Goal: Task Accomplishment & Management: Complete application form

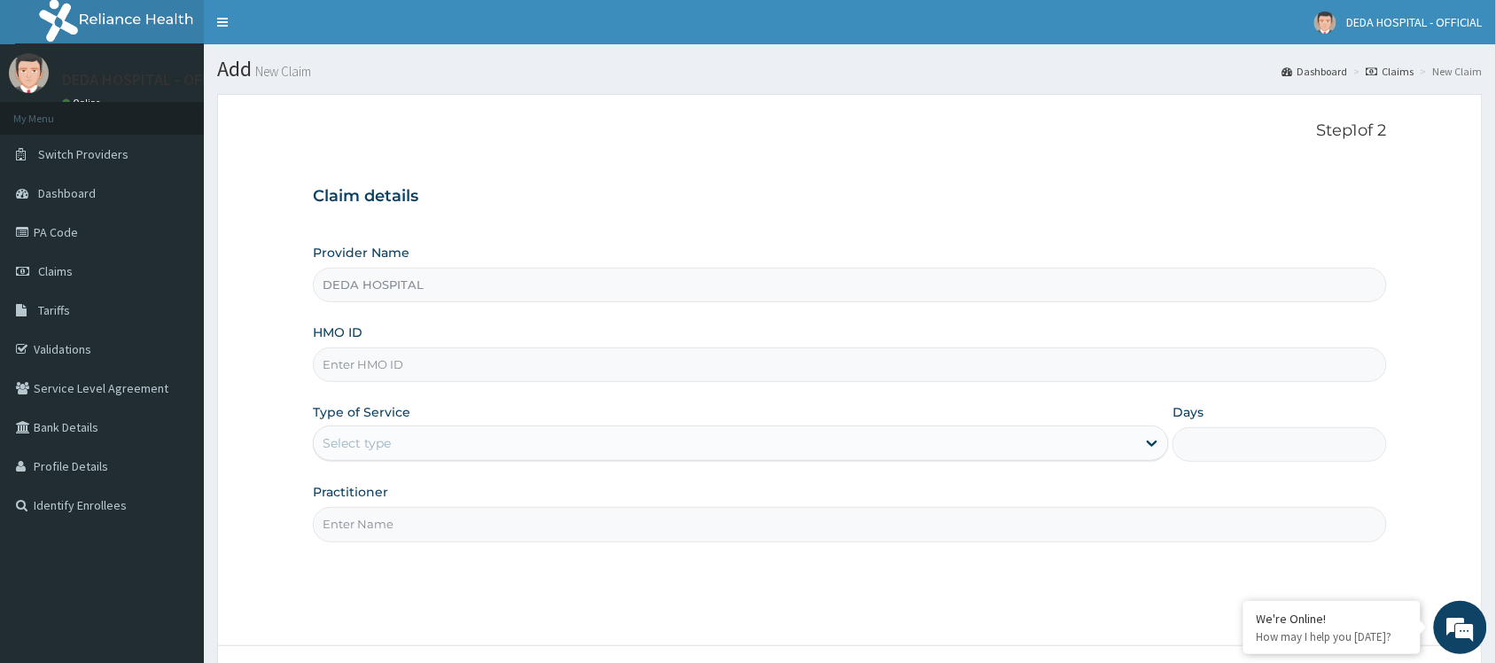
click at [337, 372] on input "HMO ID" at bounding box center [850, 364] width 1074 height 35
paste input "XEG/10062/A"
type input "XEG/10062/A"
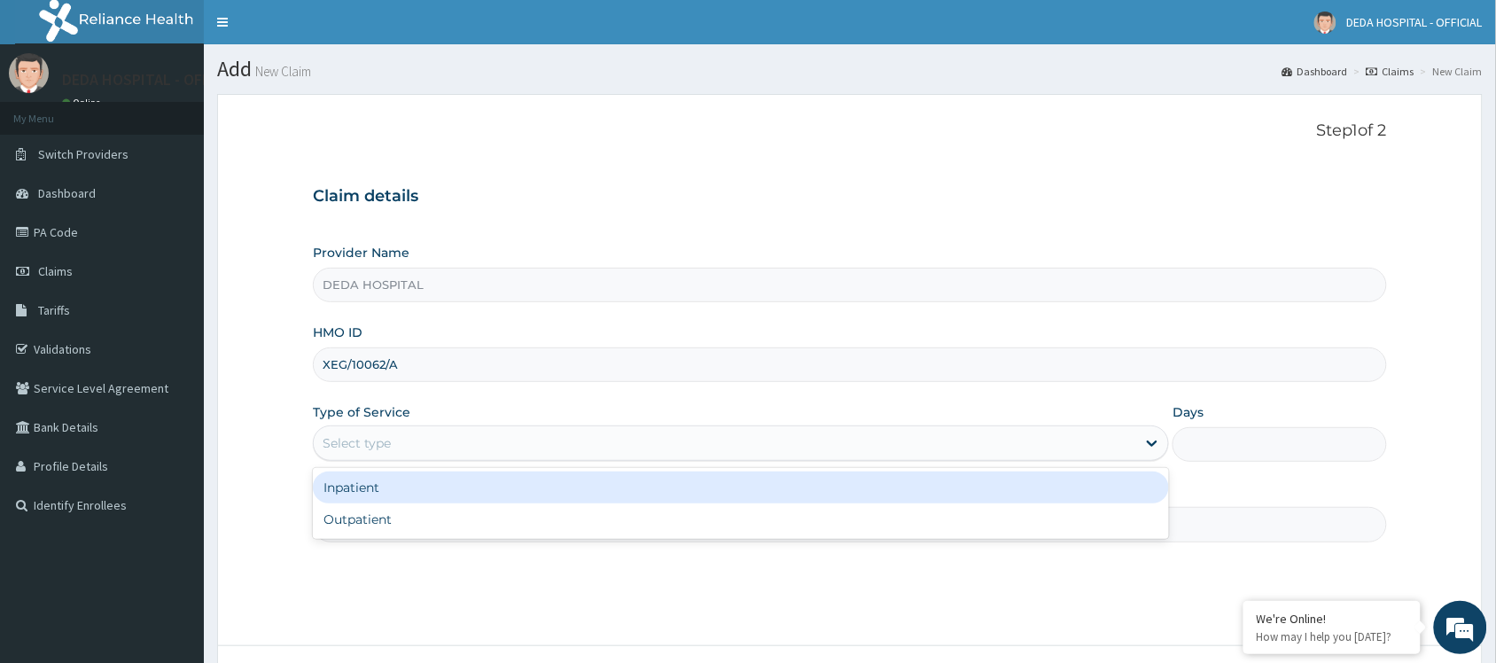
drag, startPoint x: 394, startPoint y: 439, endPoint x: 280, endPoint y: 369, distance: 134.1
click at [386, 431] on div "Select type" at bounding box center [725, 443] width 822 height 28
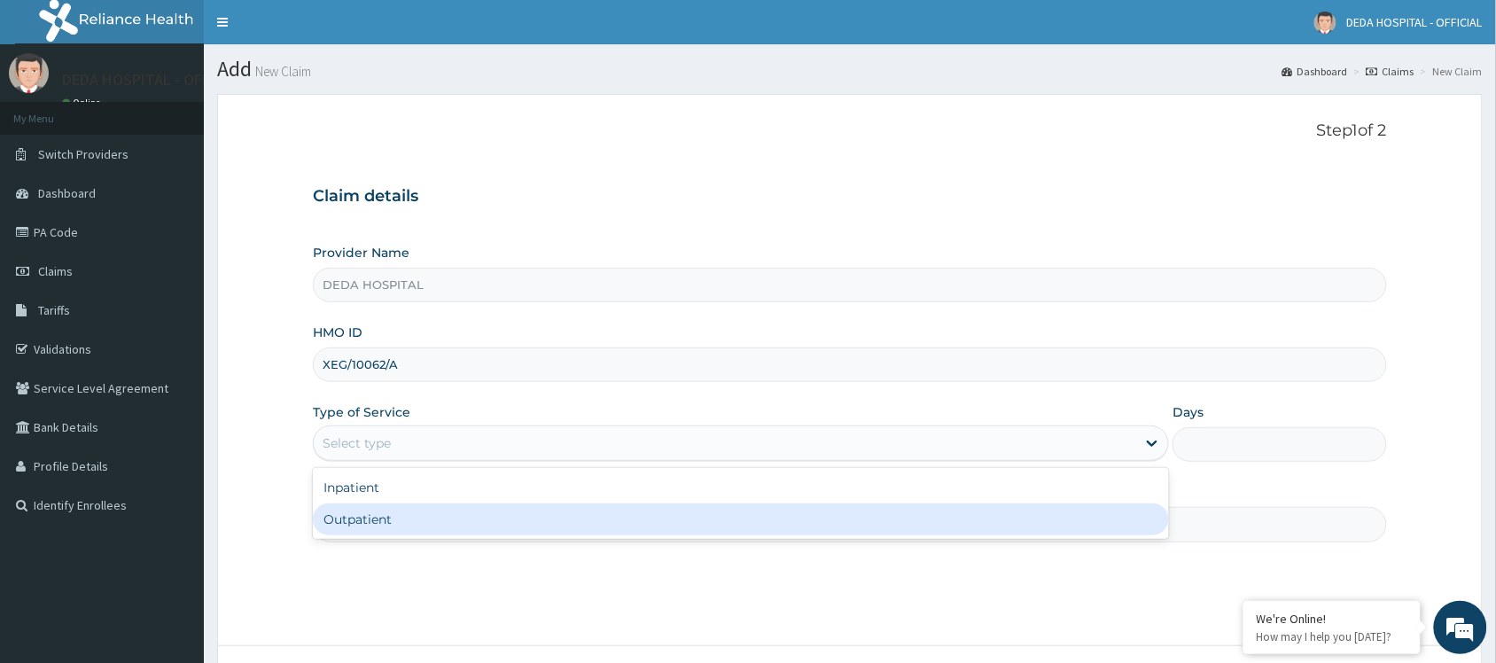
drag, startPoint x: 378, startPoint y: 517, endPoint x: 366, endPoint y: 483, distance: 35.9
click at [379, 516] on div "Outpatient" at bounding box center [741, 519] width 856 height 32
type input "1"
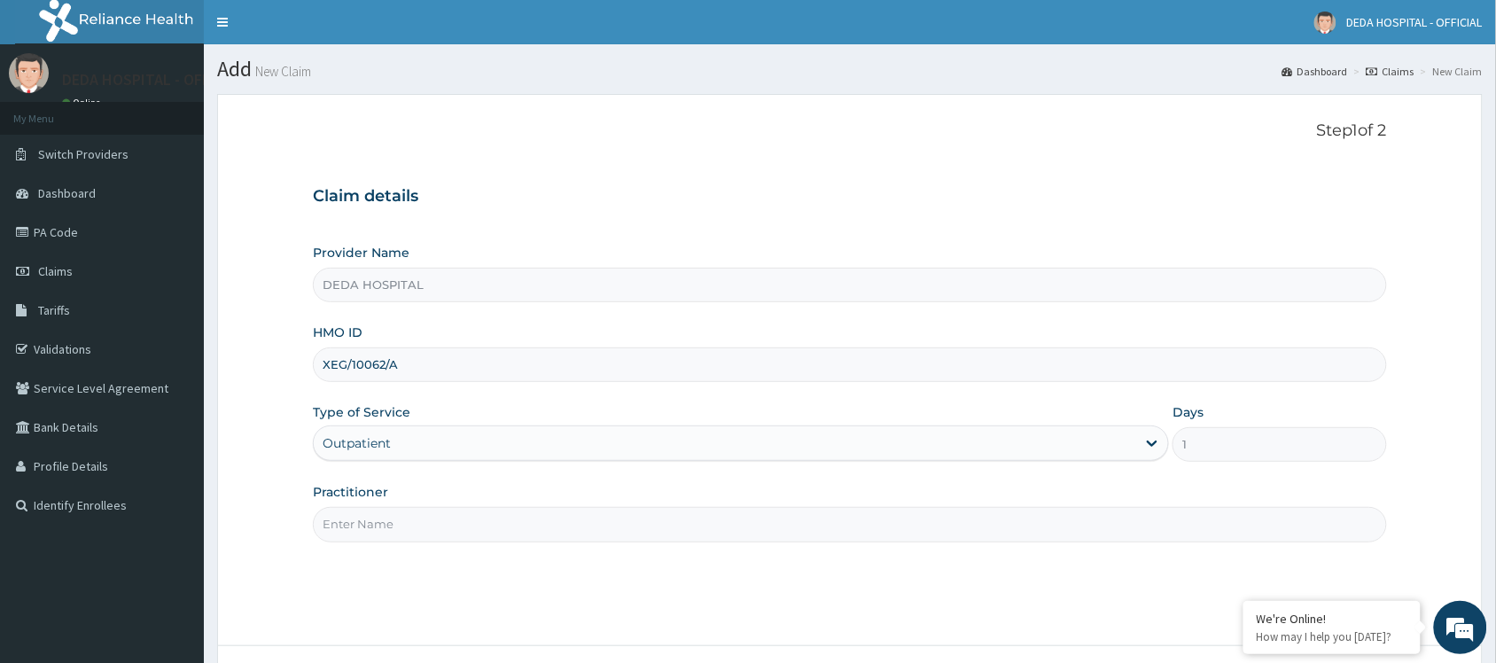
click at [362, 534] on input "Practitioner" at bounding box center [850, 524] width 1074 height 35
click at [441, 534] on input "Practitioner" at bounding box center [850, 524] width 1074 height 35
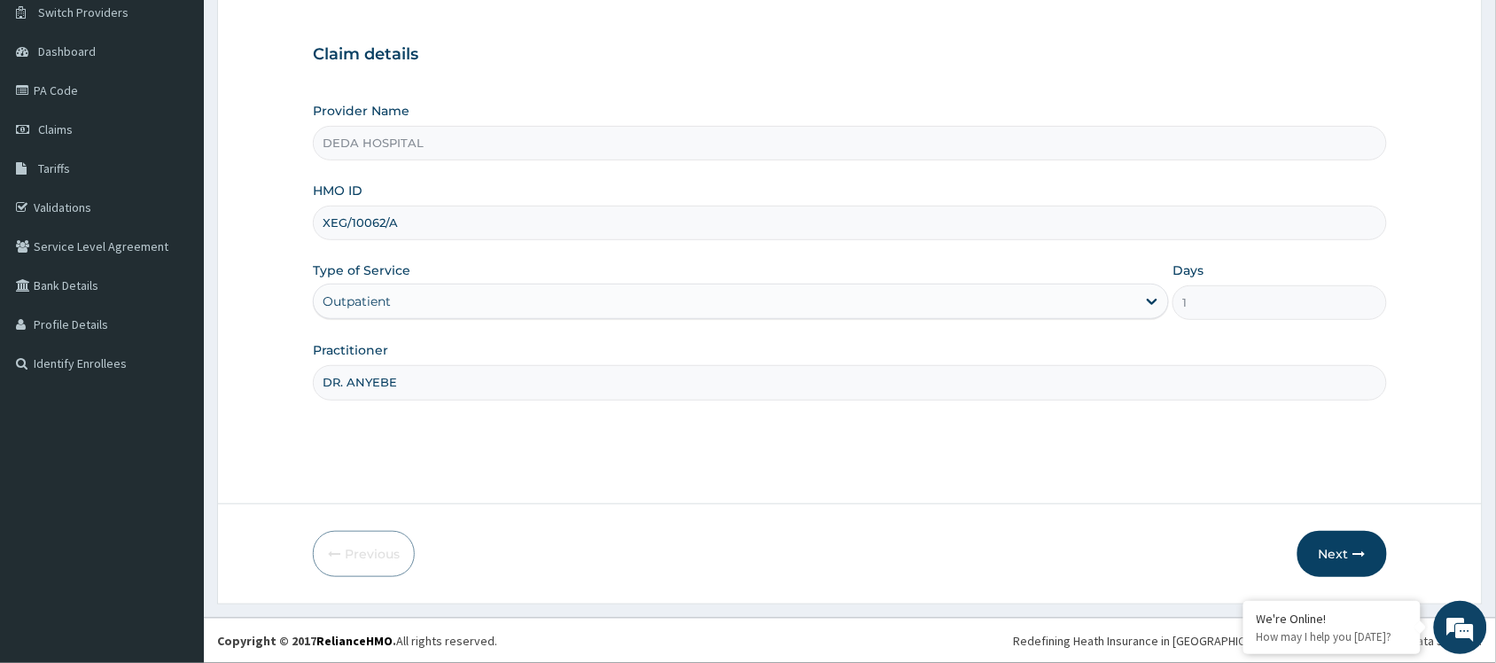
scroll to position [143, 0]
type input "DR. ANYEBE"
click at [1357, 552] on icon "button" at bounding box center [1359, 554] width 12 height 12
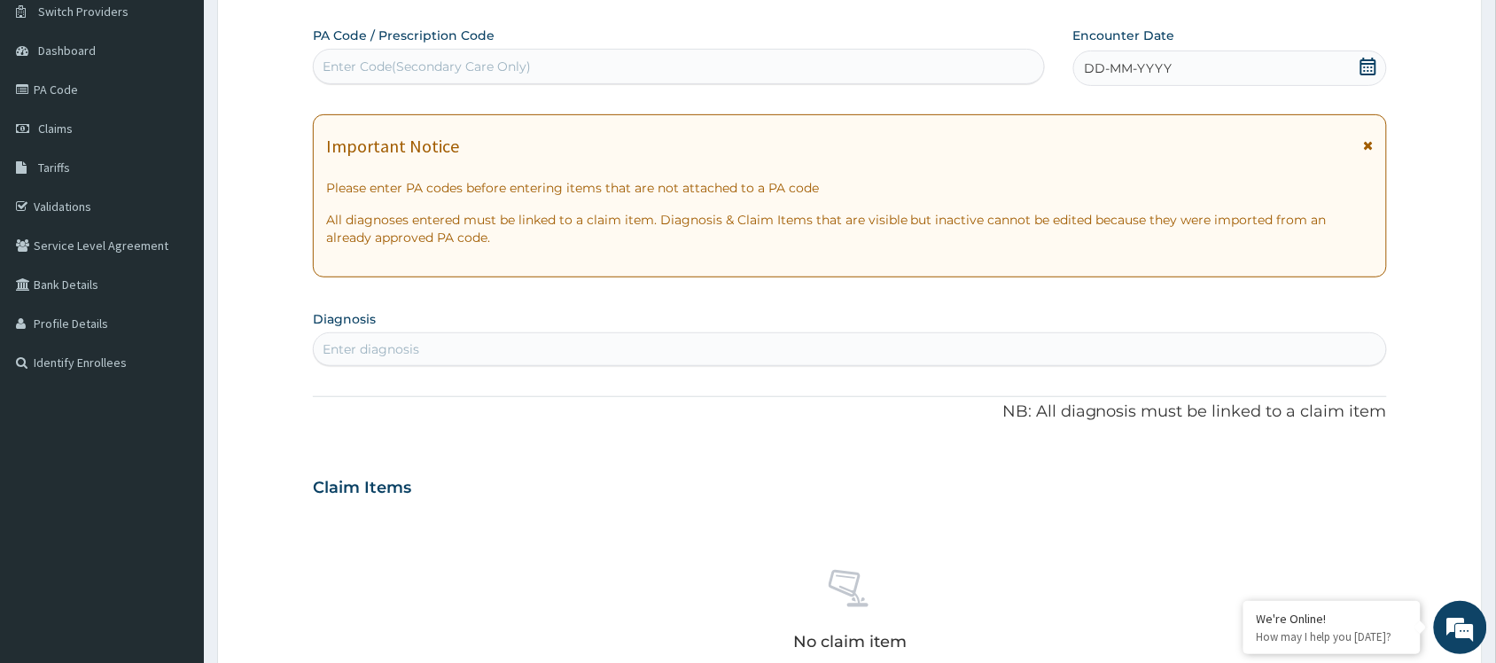
click at [374, 38] on label "PA Code / Prescription Code" at bounding box center [404, 36] width 182 height 18
click at [355, 67] on div "Enter Code(Secondary Care Only)" at bounding box center [427, 67] width 208 height 18
paste input "PA/61AD3C"
type input "PA/61AD3C"
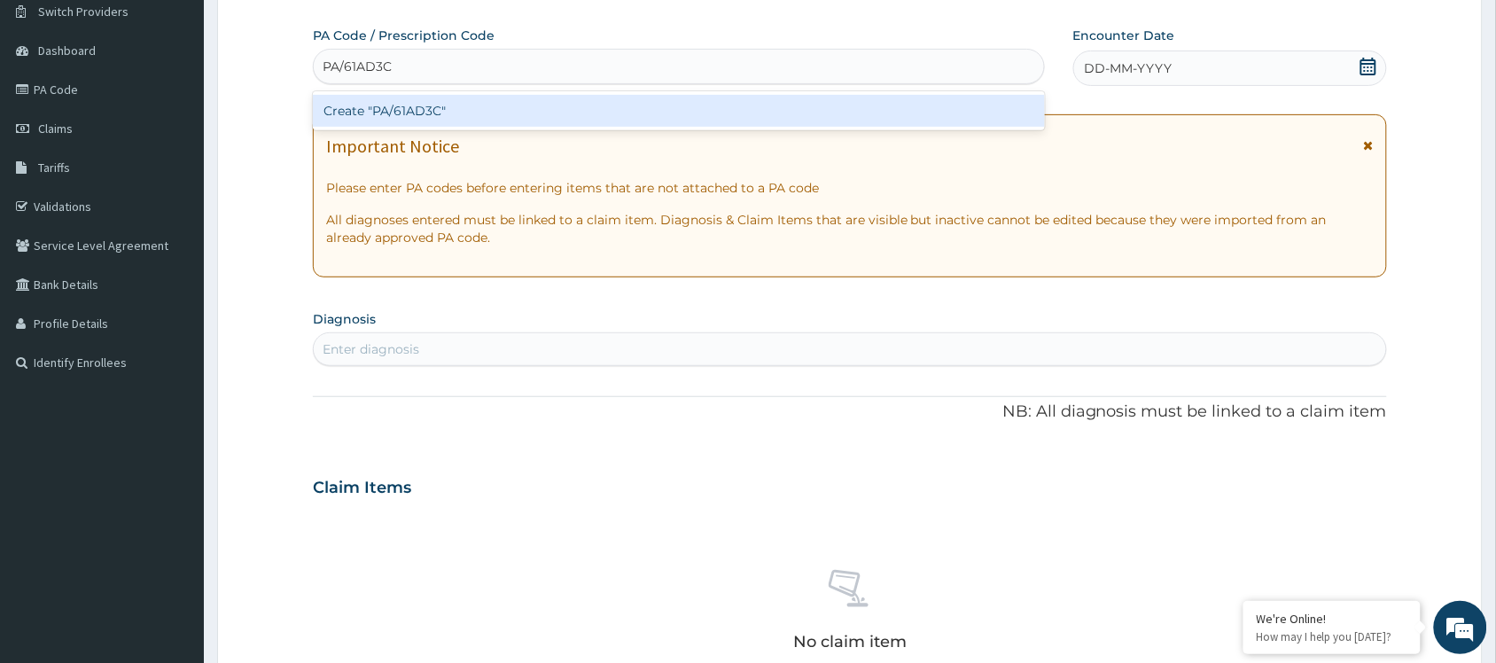
drag, startPoint x: 462, startPoint y: 113, endPoint x: 486, endPoint y: 113, distance: 23.9
click at [486, 113] on div "Create "PA/61AD3C"" at bounding box center [679, 111] width 732 height 32
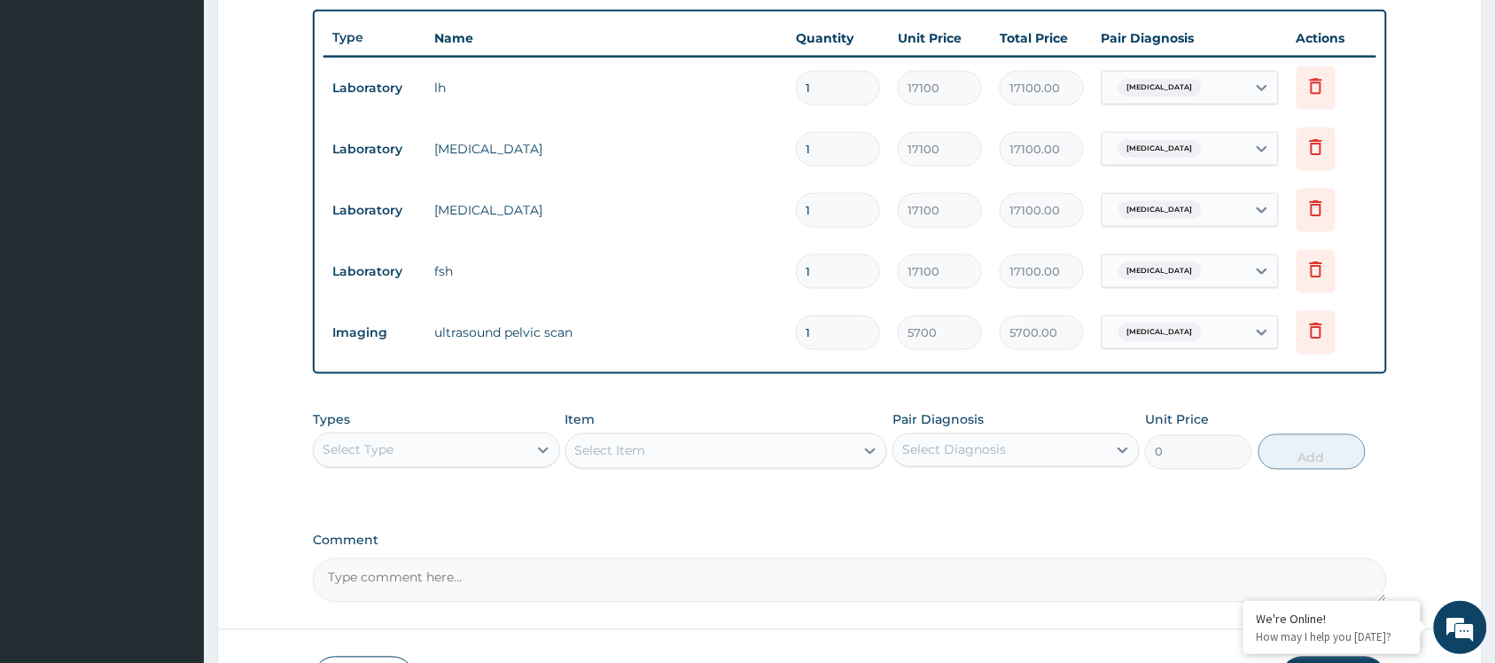
scroll to position [774, 0]
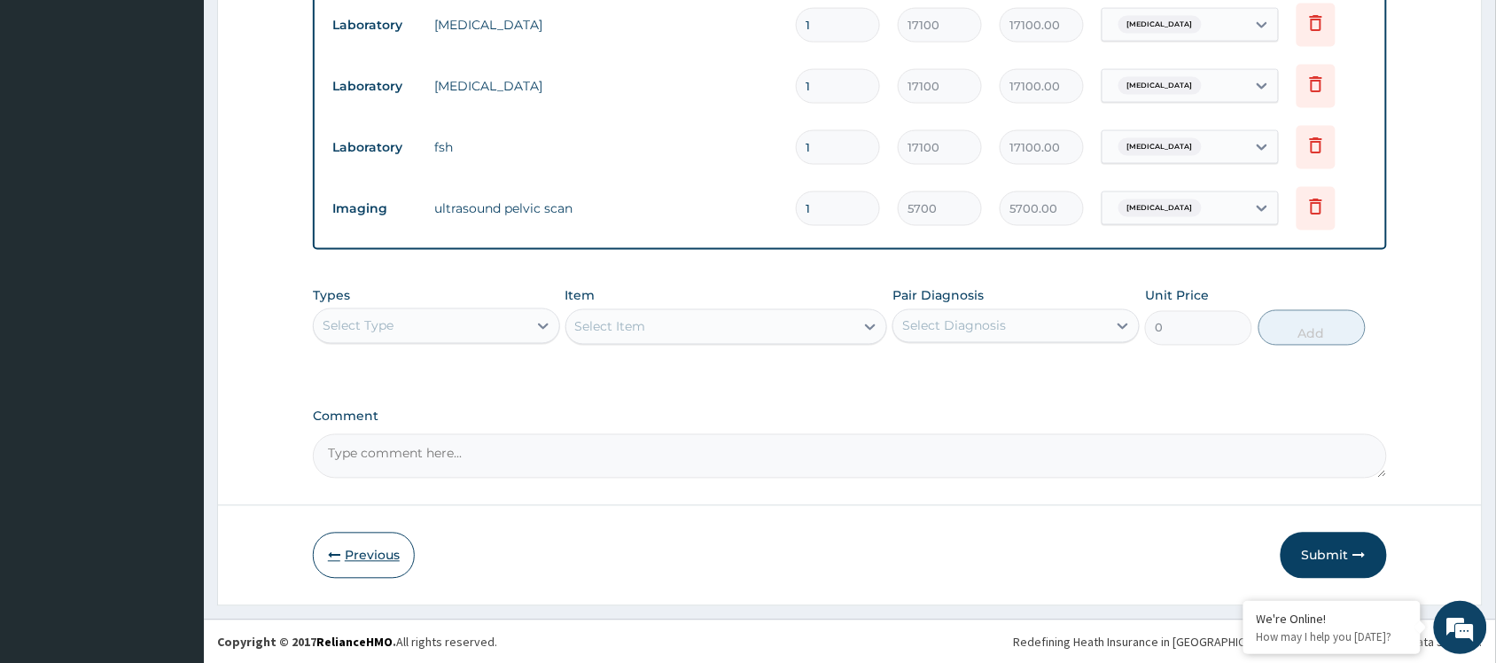
drag, startPoint x: 343, startPoint y: 567, endPoint x: 348, endPoint y: 546, distance: 21.9
click at [347, 565] on button "Previous" at bounding box center [364, 556] width 102 height 46
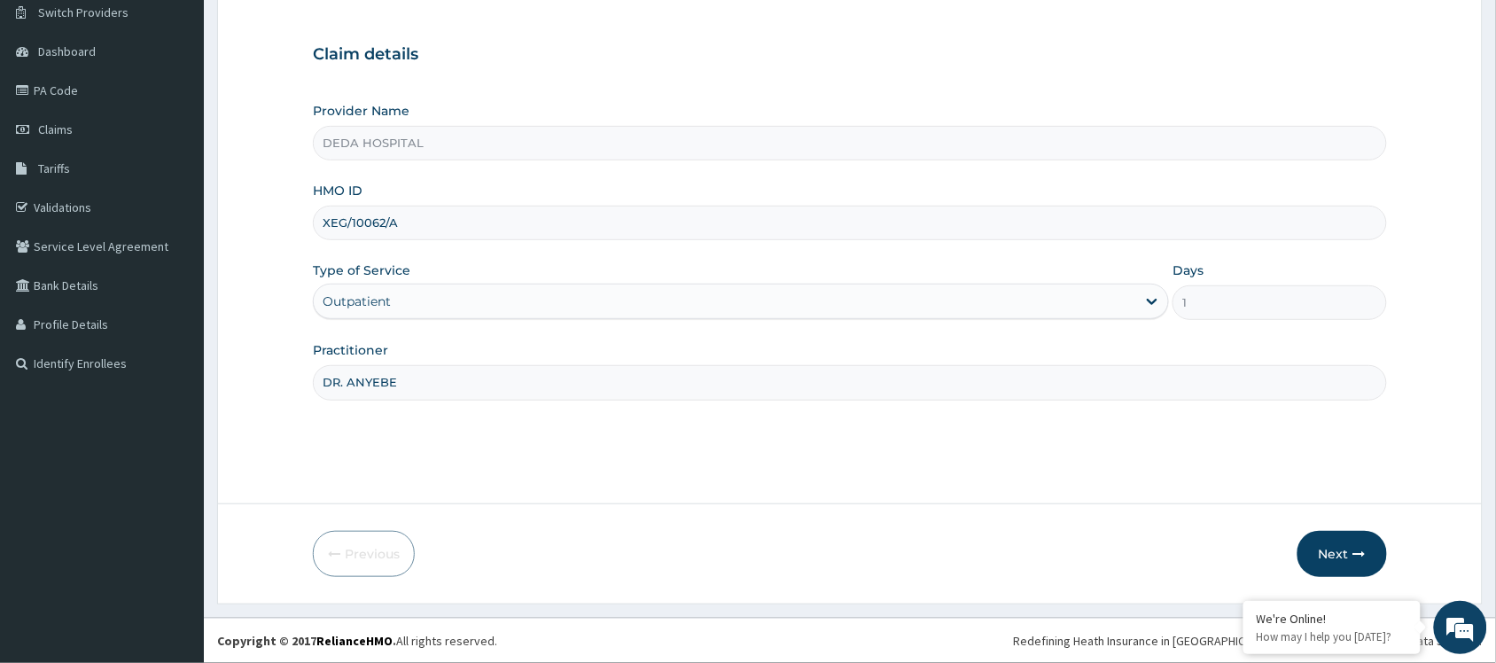
scroll to position [143, 0]
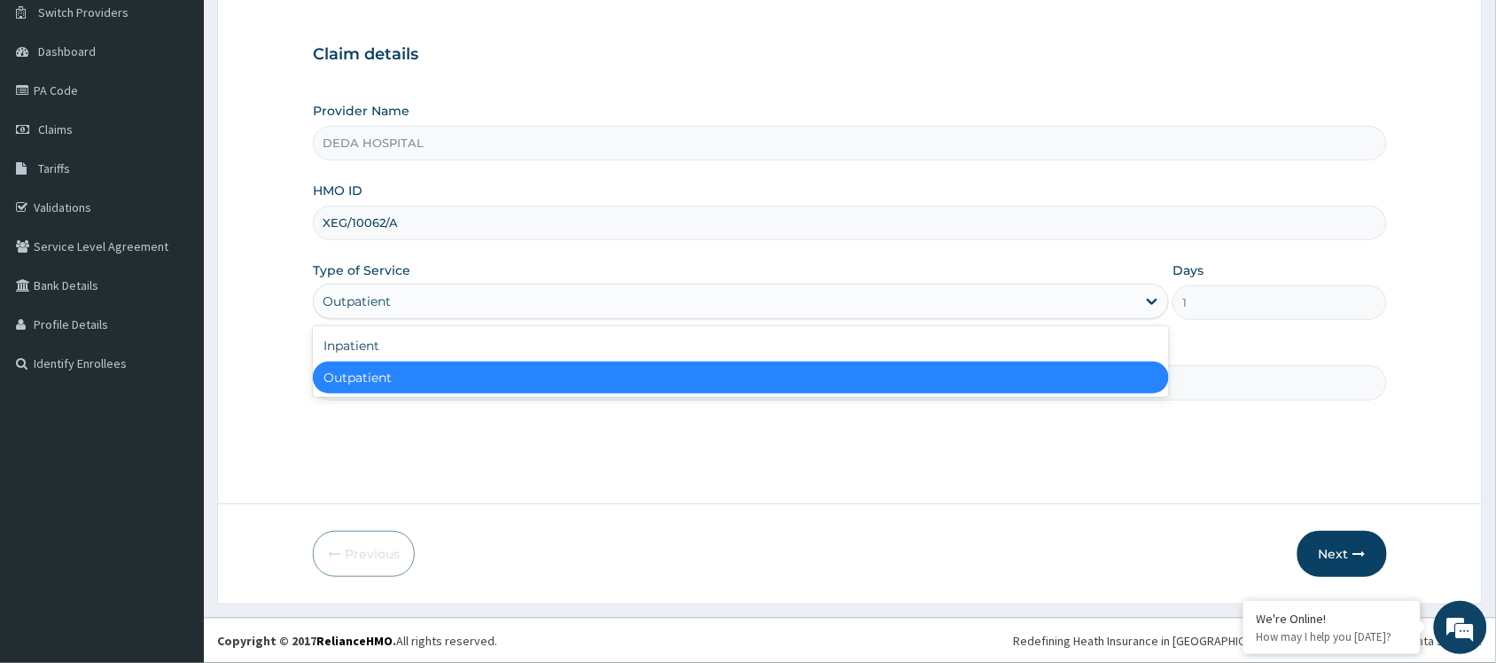
drag, startPoint x: 425, startPoint y: 295, endPoint x: 424, endPoint y: 337, distance: 41.7
click at [426, 295] on div "Outpatient" at bounding box center [725, 301] width 822 height 28
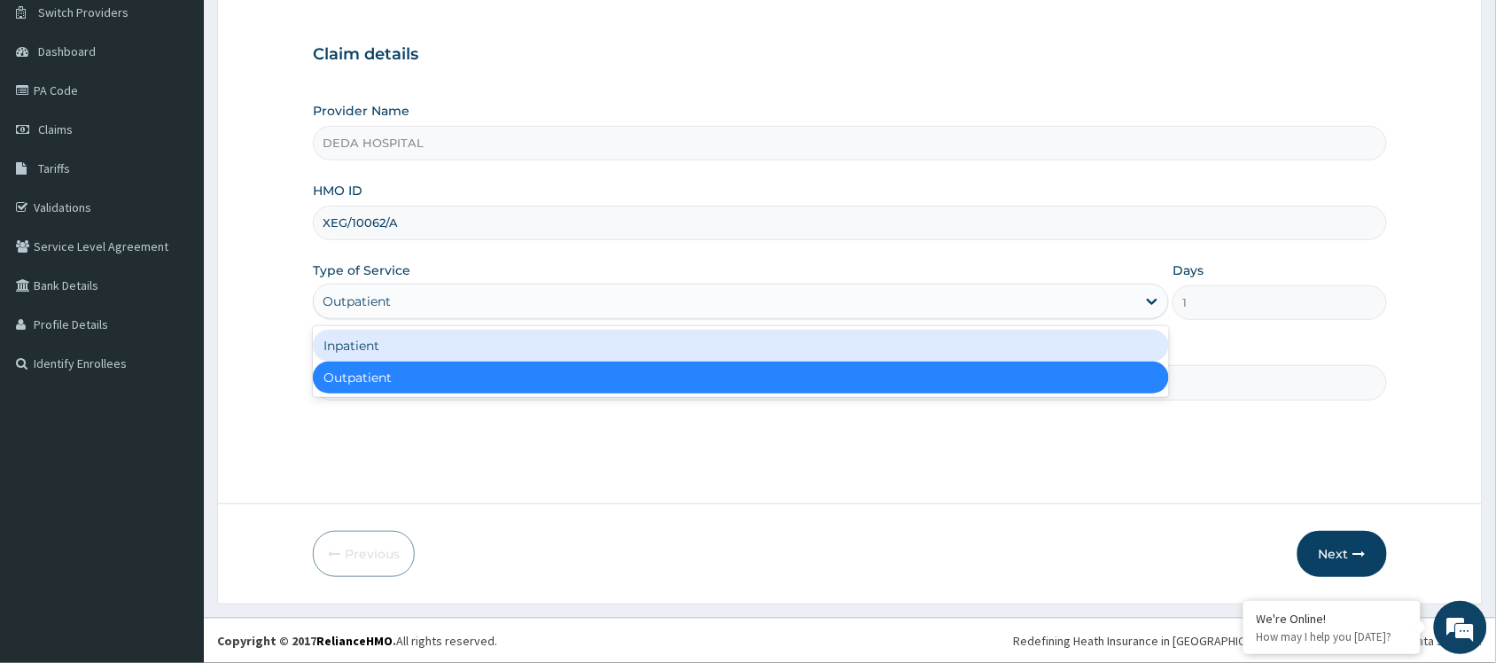
drag, startPoint x: 394, startPoint y: 337, endPoint x: 538, endPoint y: 300, distance: 148.3
click at [401, 337] on div "Inpatient" at bounding box center [741, 346] width 856 height 32
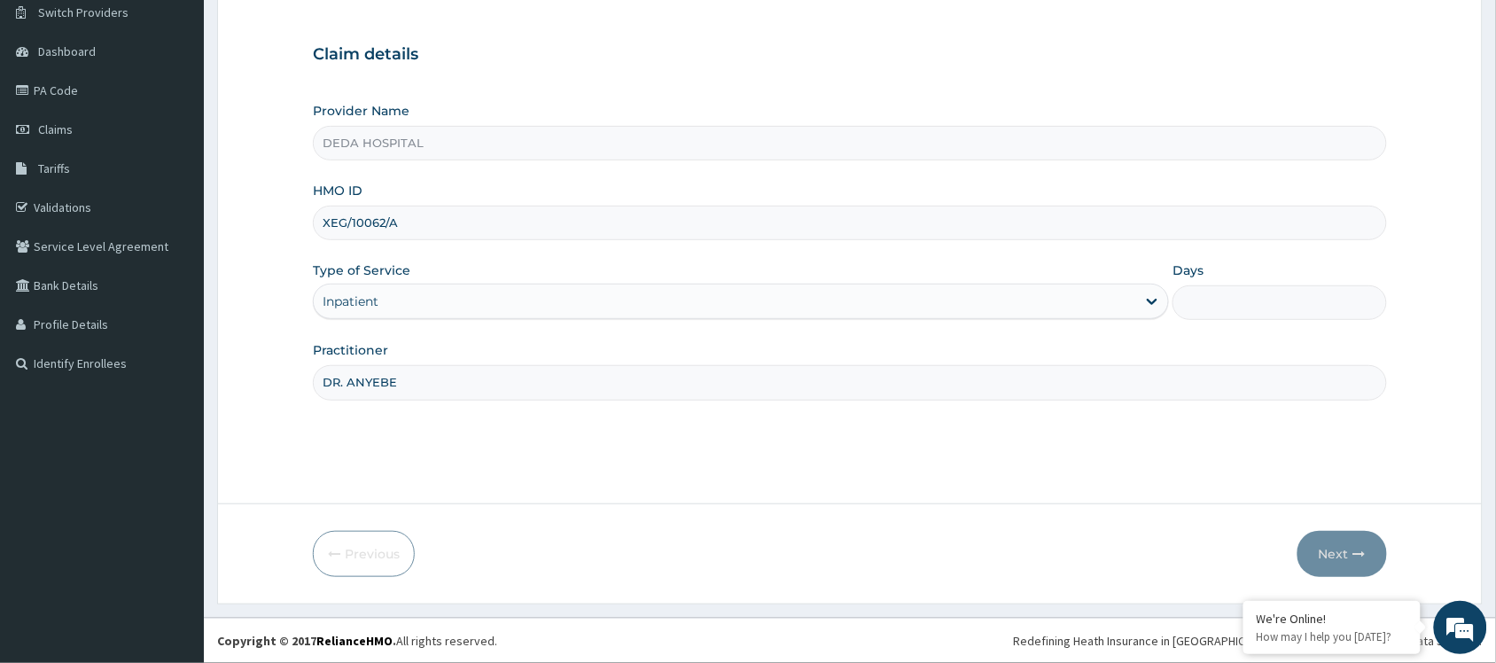
click at [1181, 308] on input "Days" at bounding box center [1280, 302] width 214 height 35
type input "2"
click at [1337, 534] on button "Next" at bounding box center [1343, 554] width 90 height 46
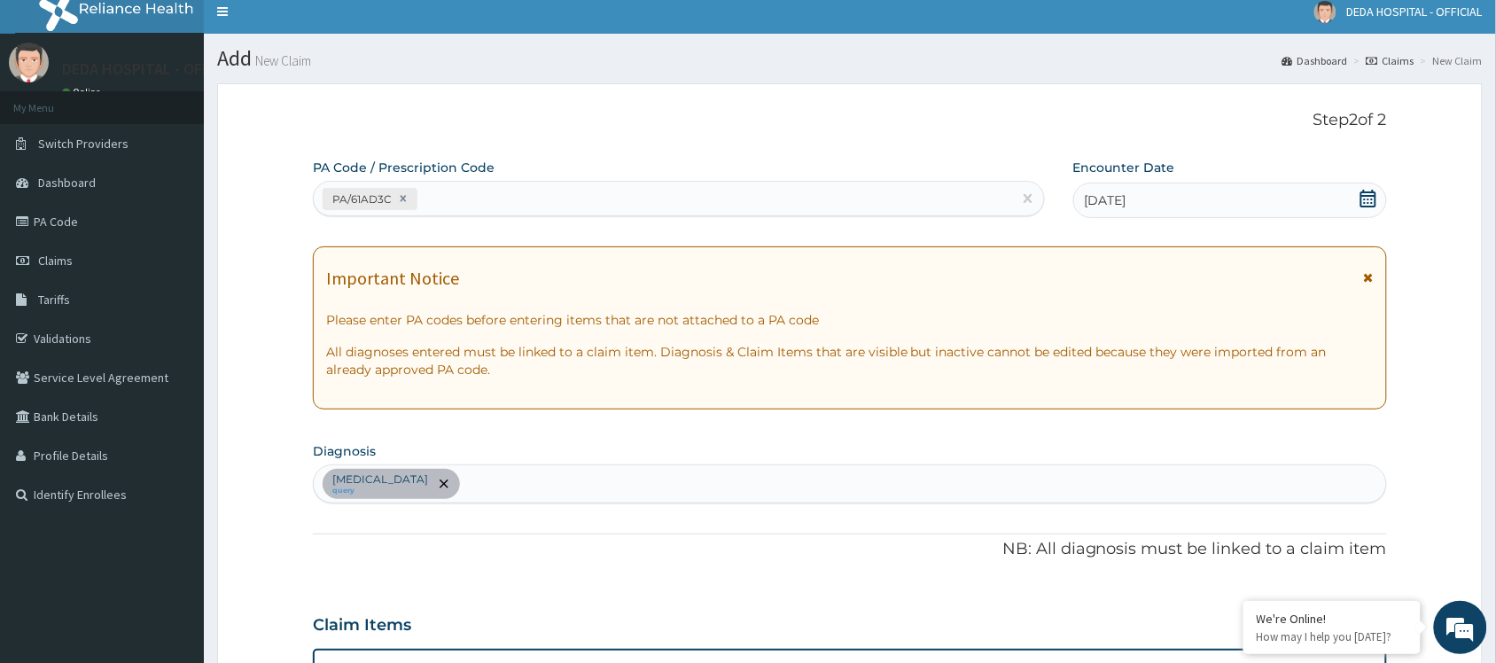
scroll to position [0, 0]
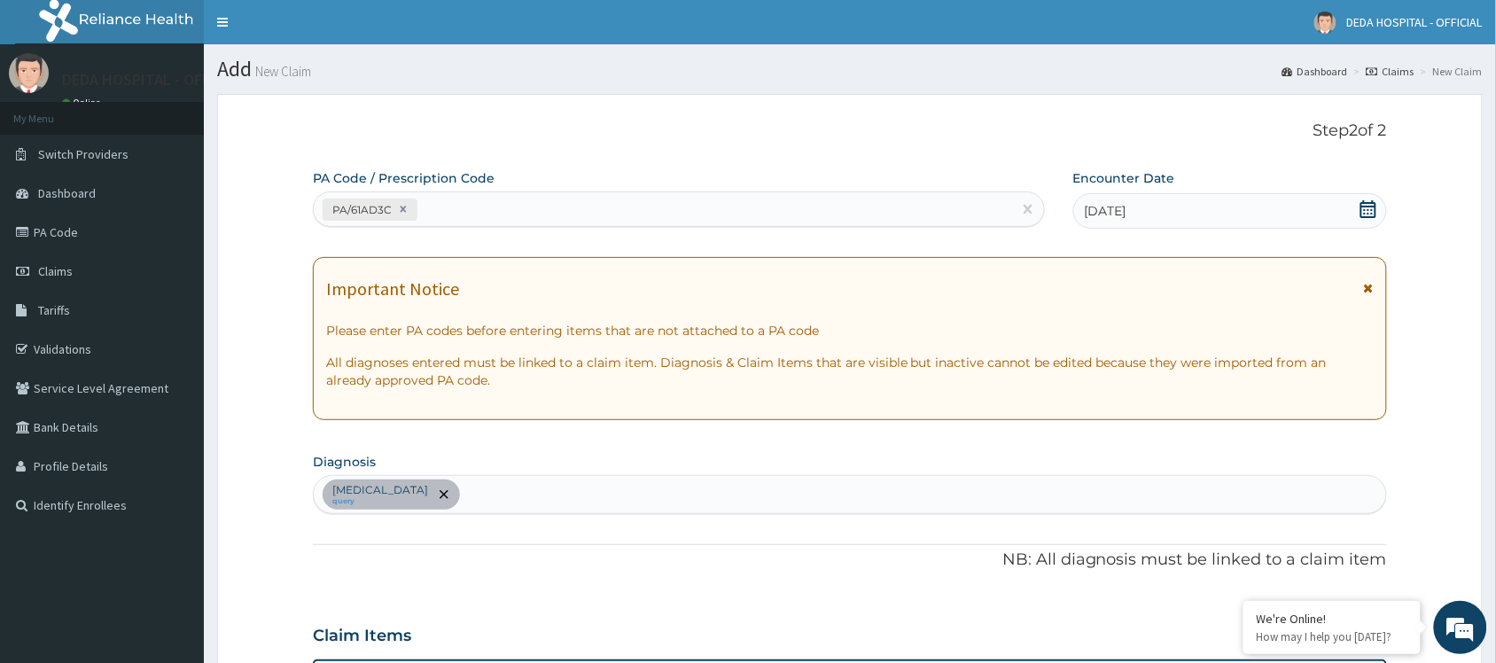
click at [499, 214] on div "PA/61AD3C" at bounding box center [663, 209] width 698 height 29
paste input "PA/8888F6"
type input "PA/8888F6"
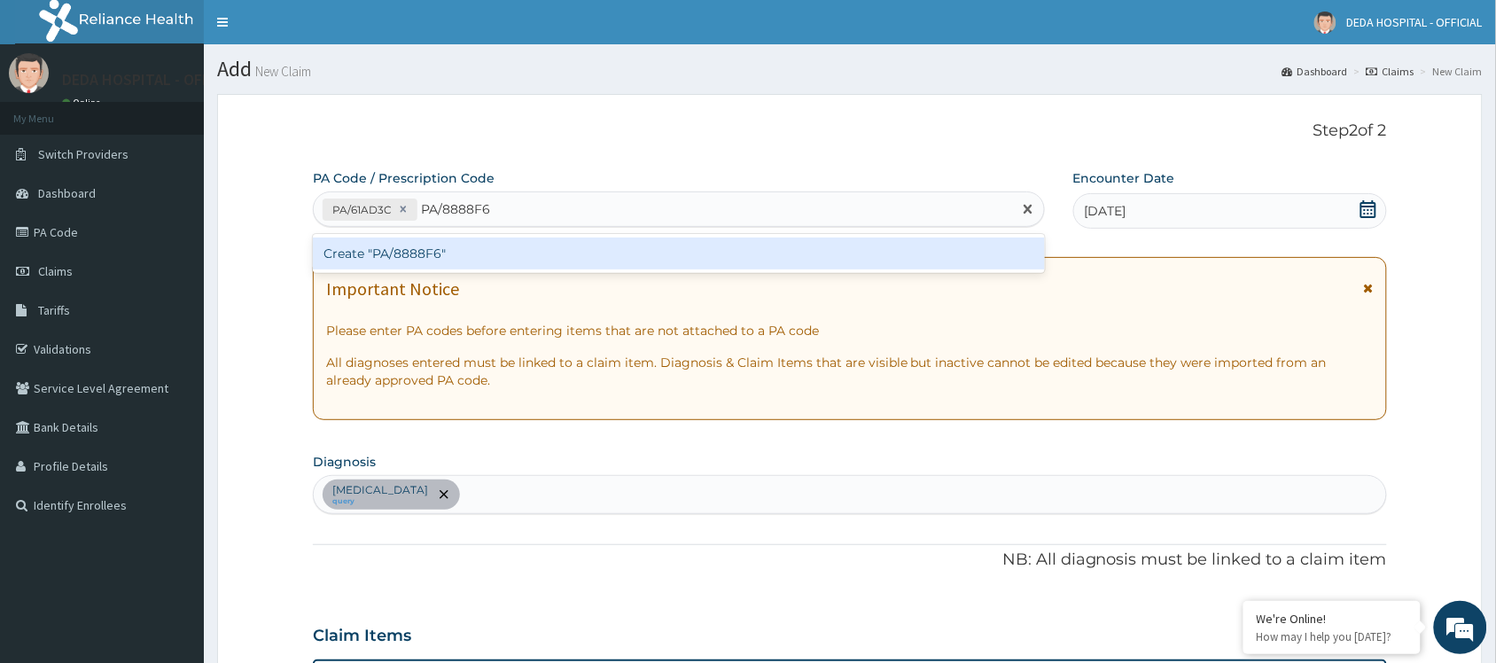
click at [516, 251] on div "Create "PA/8888F6"" at bounding box center [679, 254] width 732 height 32
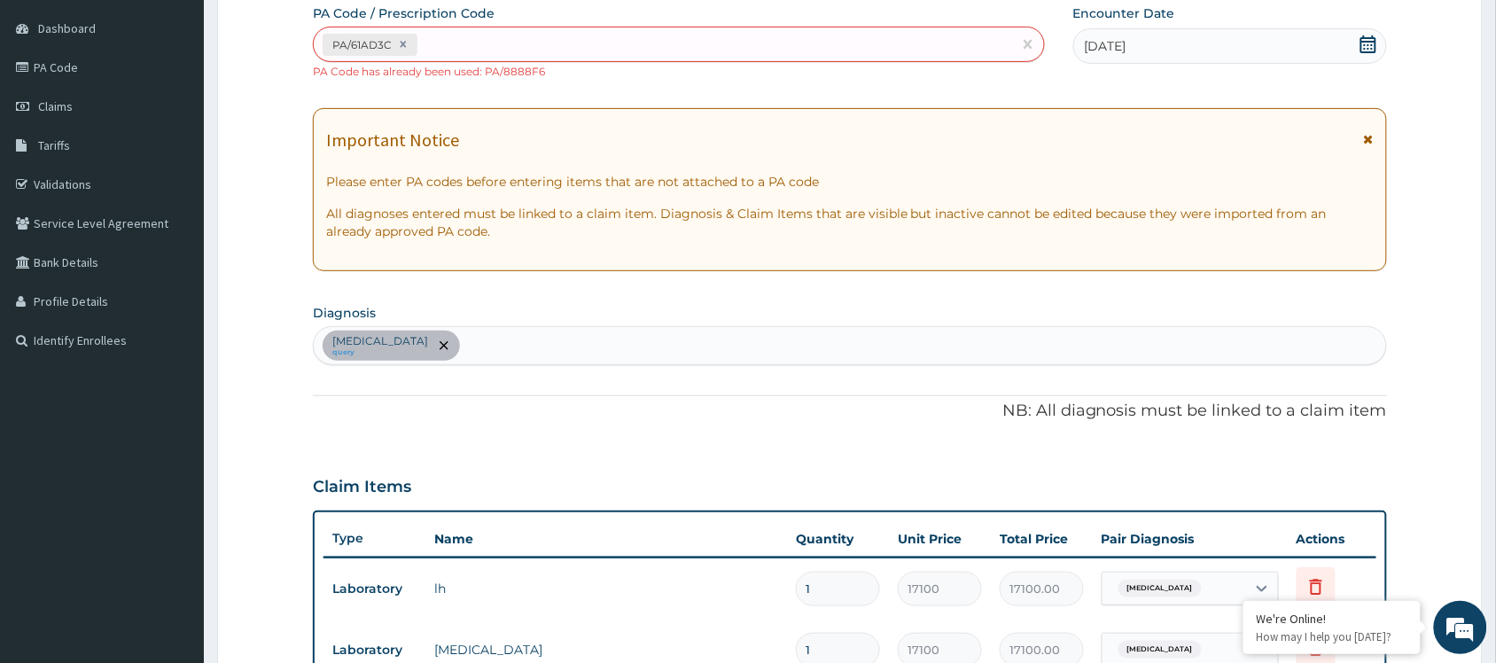
scroll to position [112, 0]
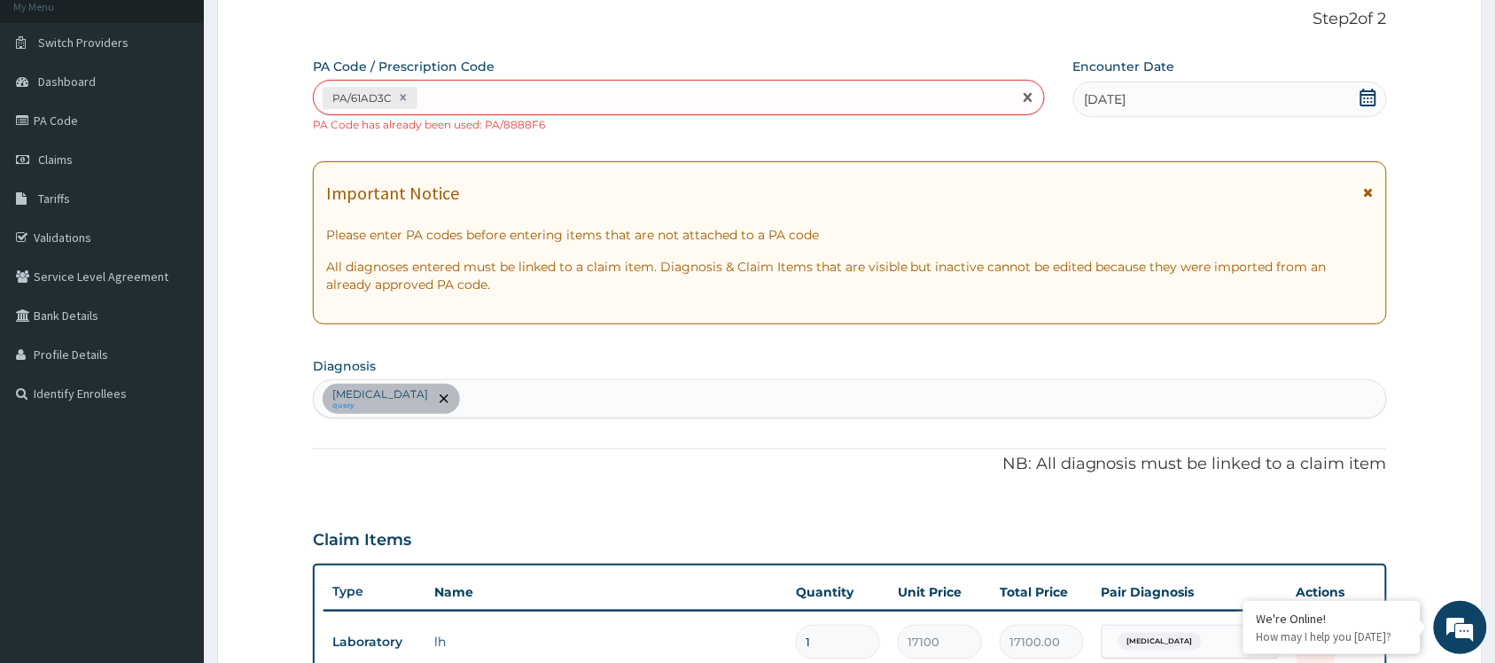
click at [485, 93] on div "PA/61AD3C" at bounding box center [663, 97] width 698 height 29
paste input "PA/CE7691"
type input "PA/CE7691"
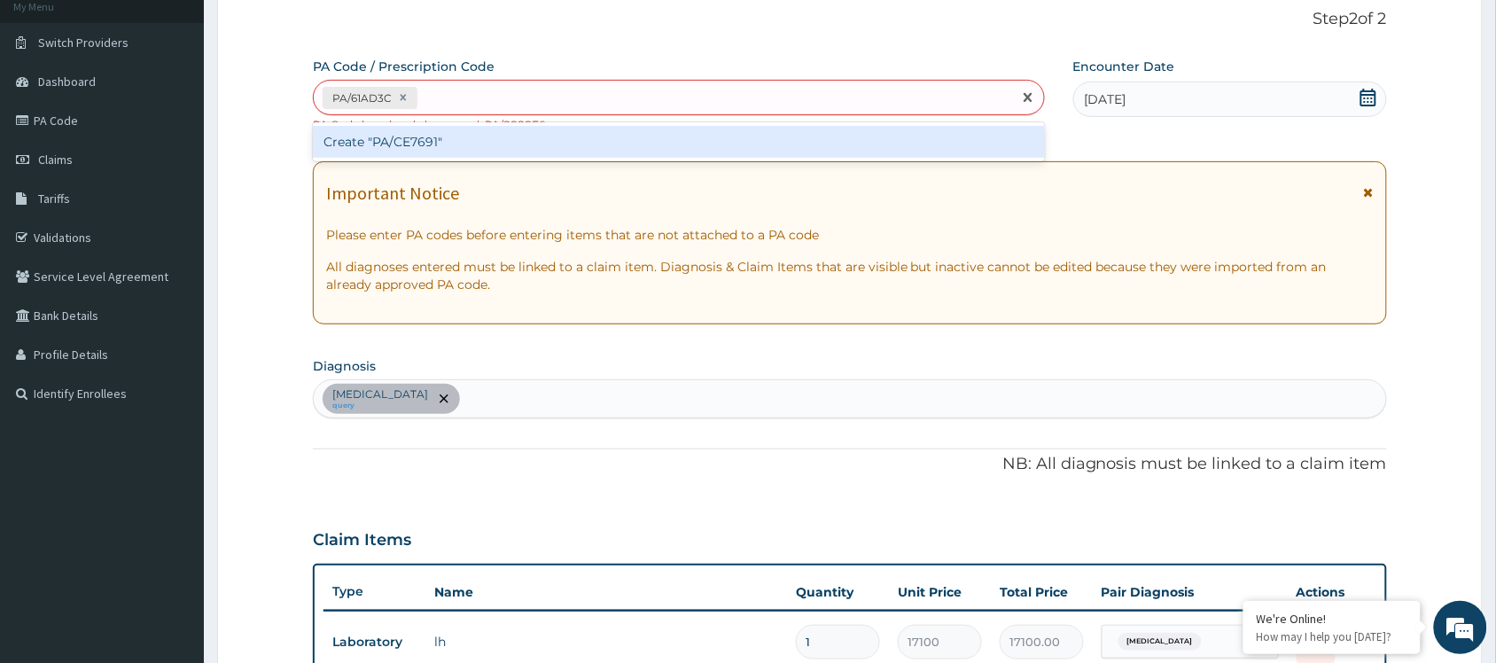
click at [424, 115] on div "PA/61AD3C PA/CE7691" at bounding box center [679, 97] width 732 height 35
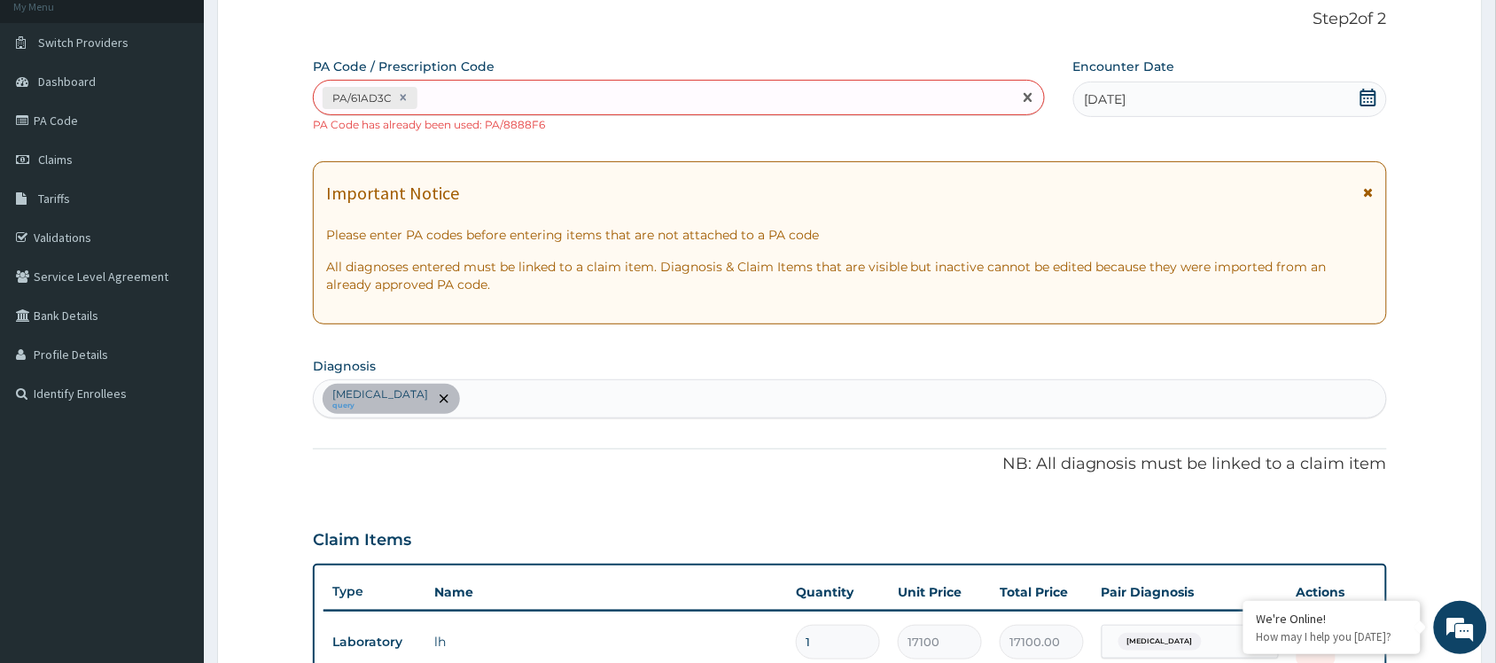
paste input "PA/CE7691"
type input "PA/CE7691"
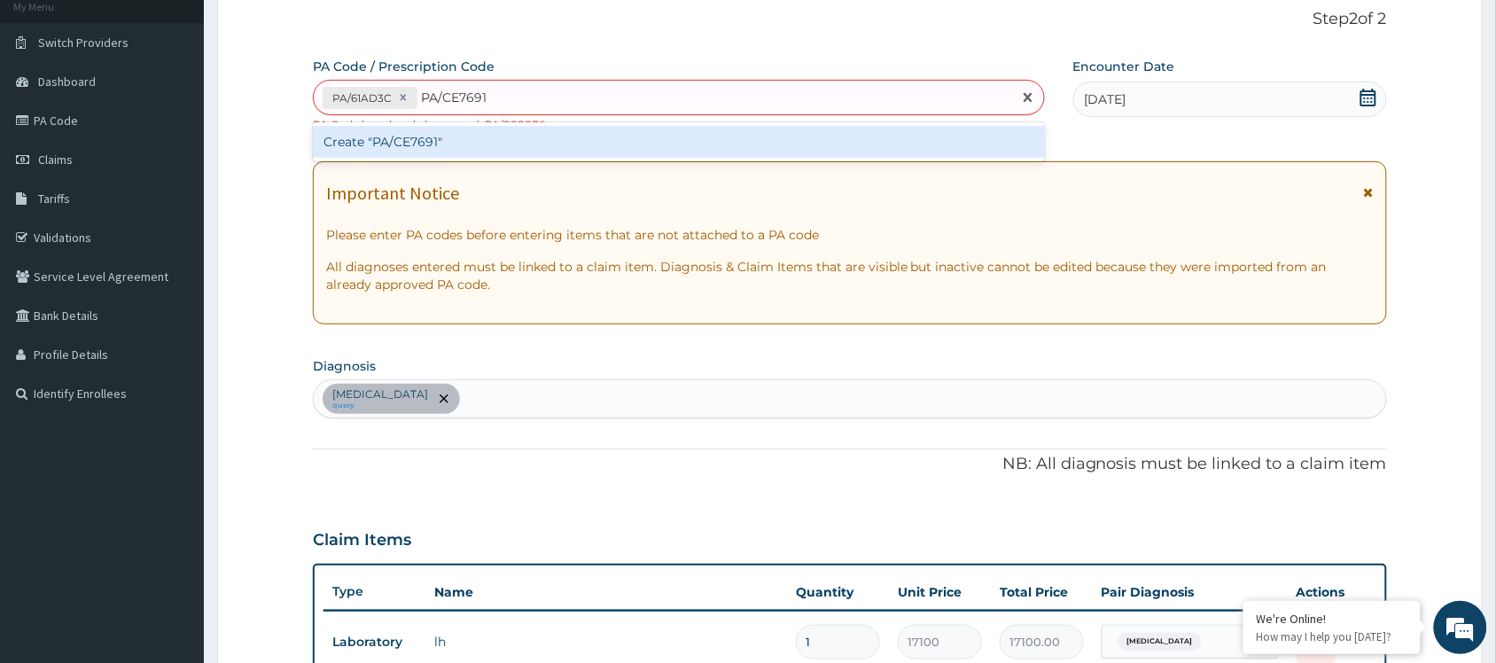
click at [405, 146] on div "Create "PA/CE7691"" at bounding box center [679, 142] width 732 height 32
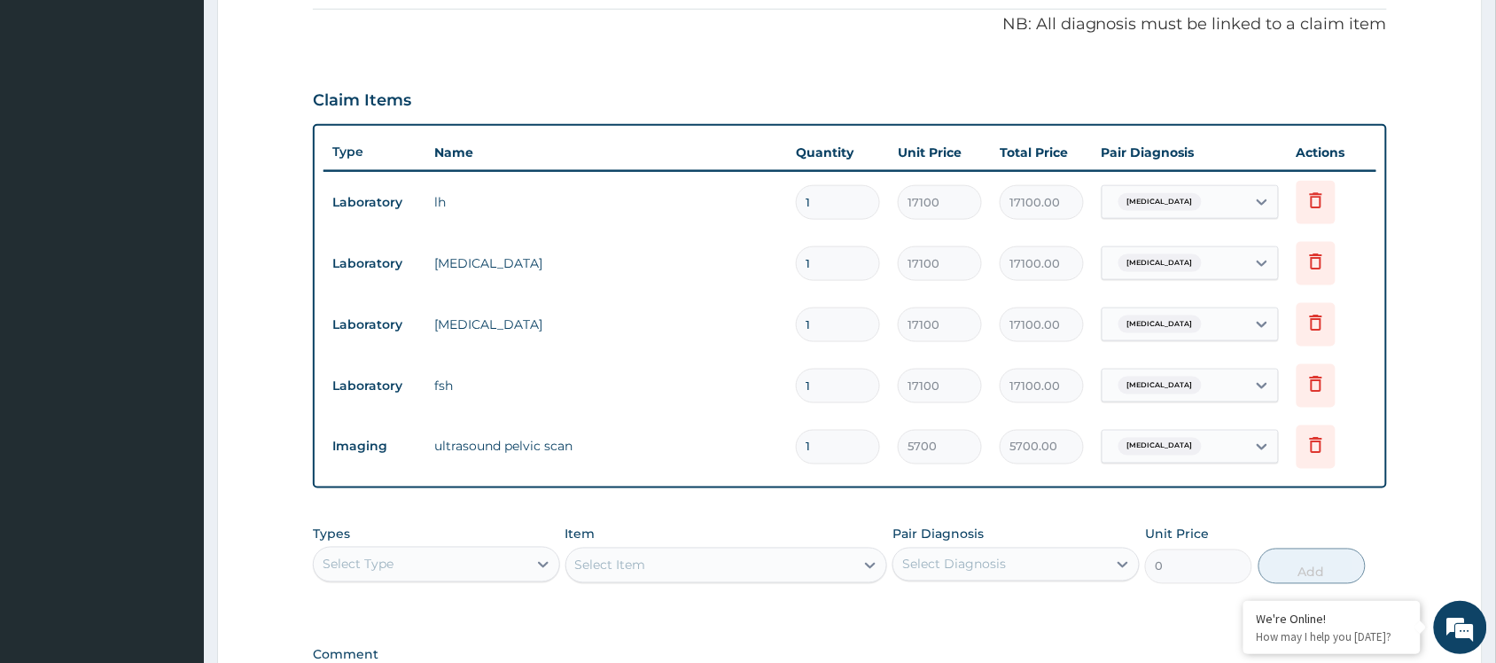
scroll to position [585, 0]
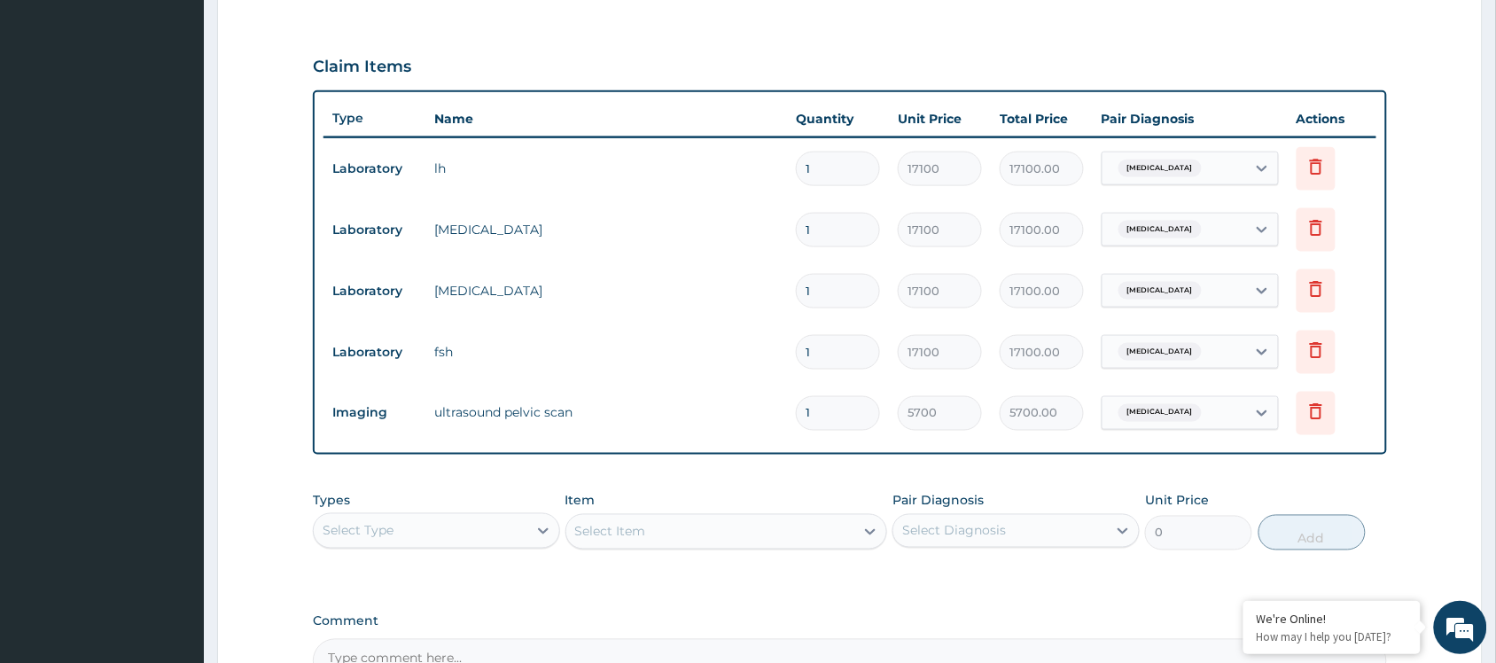
click at [253, 424] on form "Step 2 of 2 PA Code / Prescription Code PA/61AD3C PA Code has already been used…" at bounding box center [850, 159] width 1266 height 1301
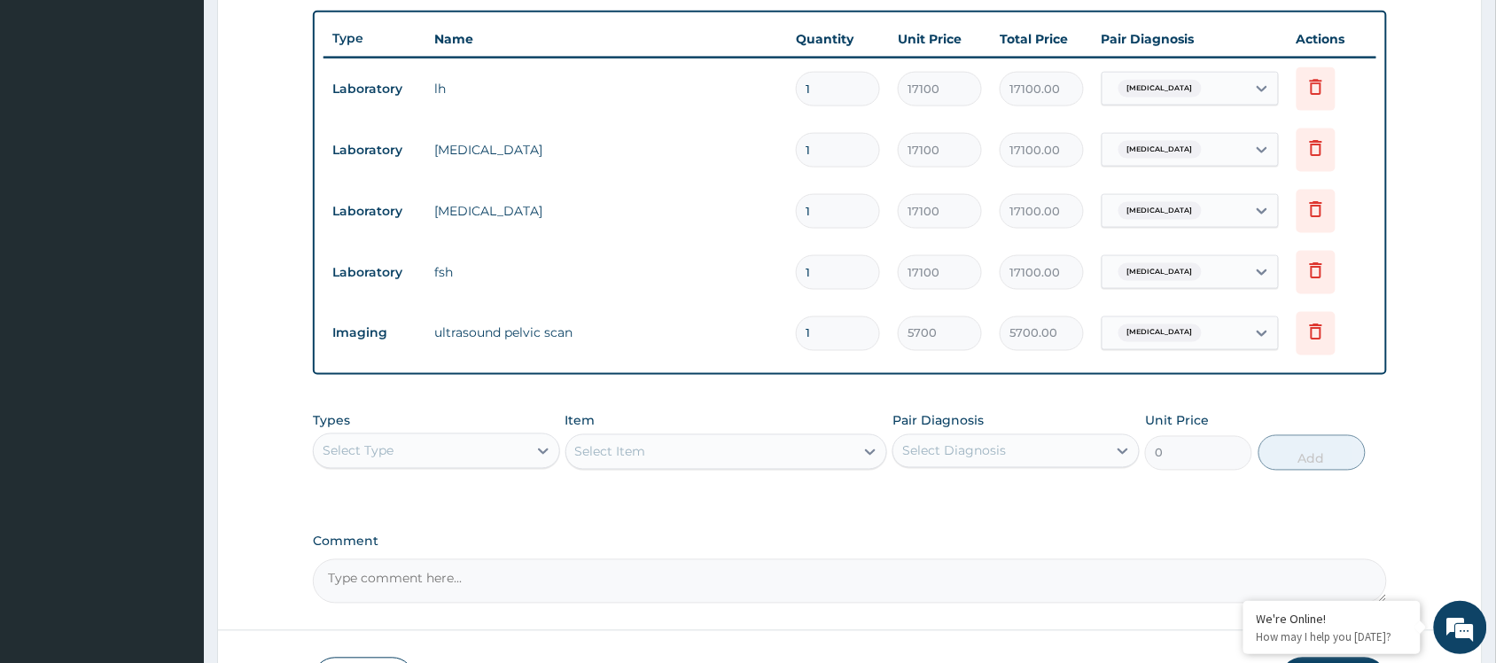
scroll to position [790, 0]
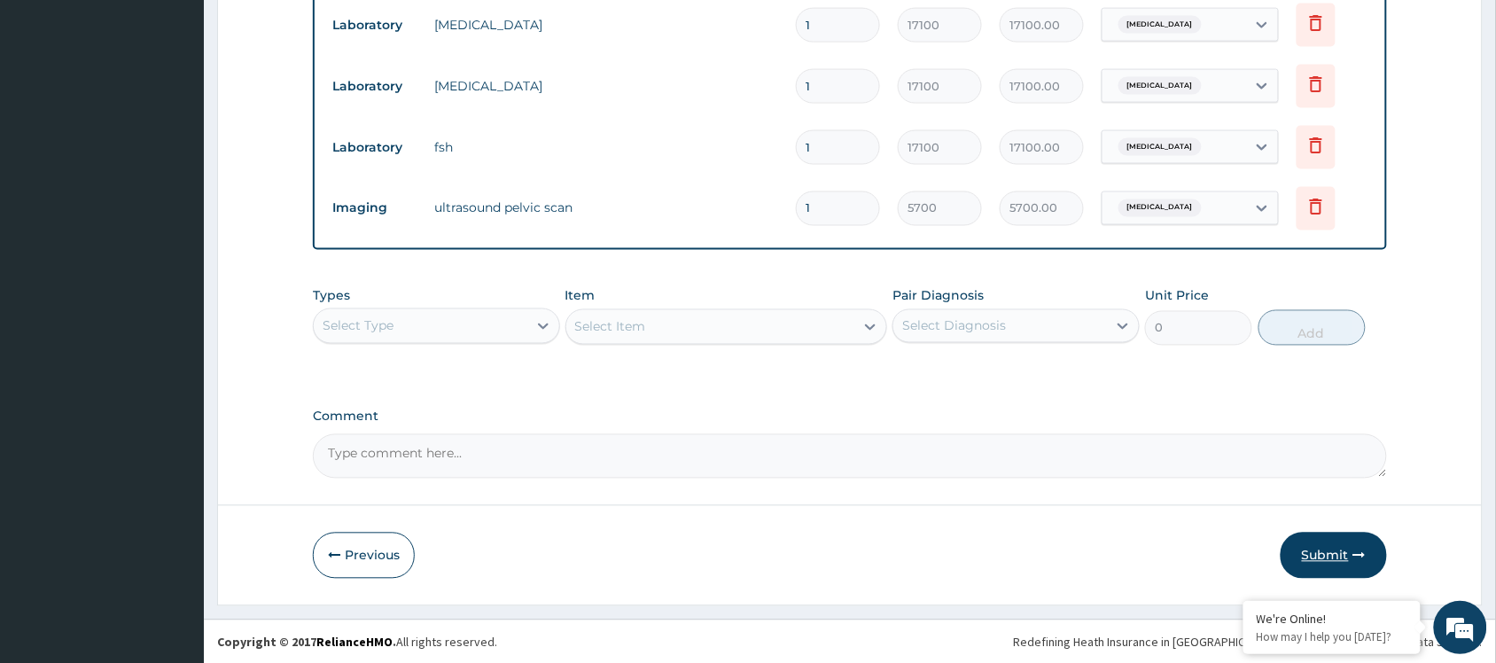
click at [1323, 561] on button "Submit" at bounding box center [1334, 556] width 106 height 46
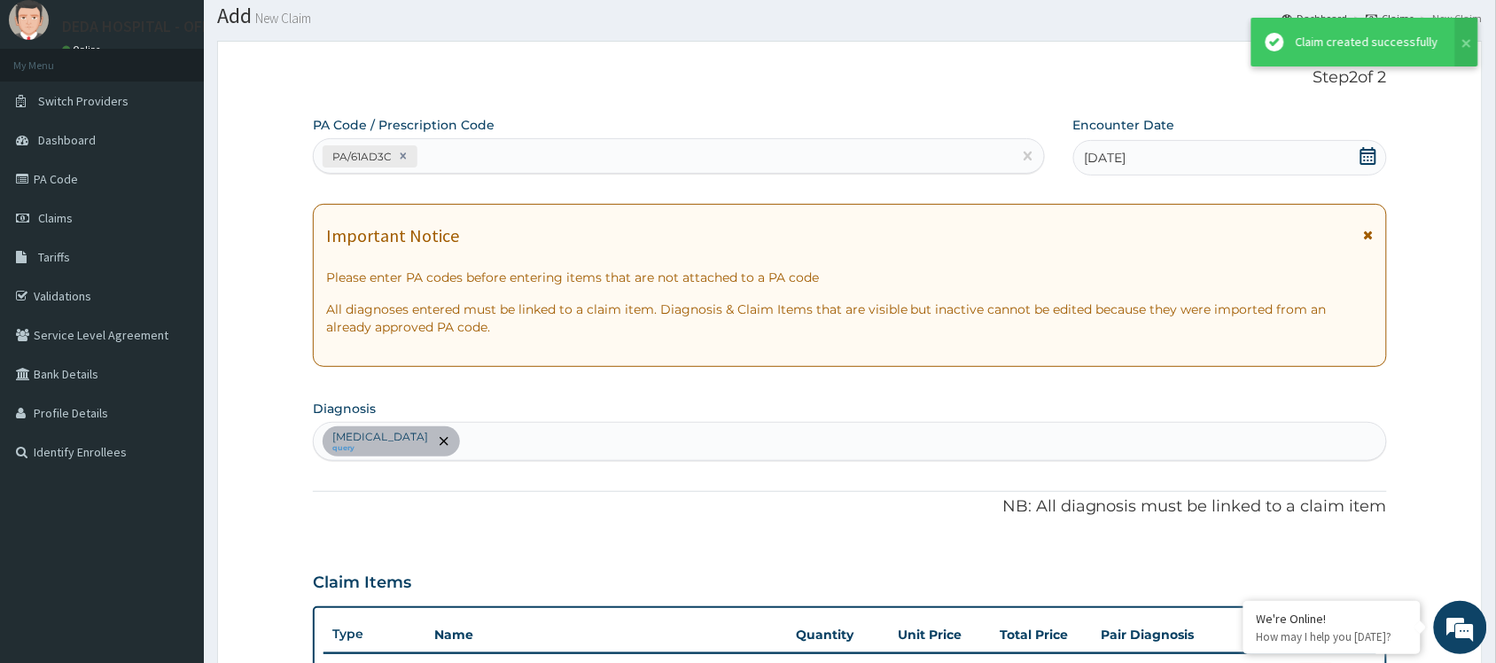
scroll to position [774, 0]
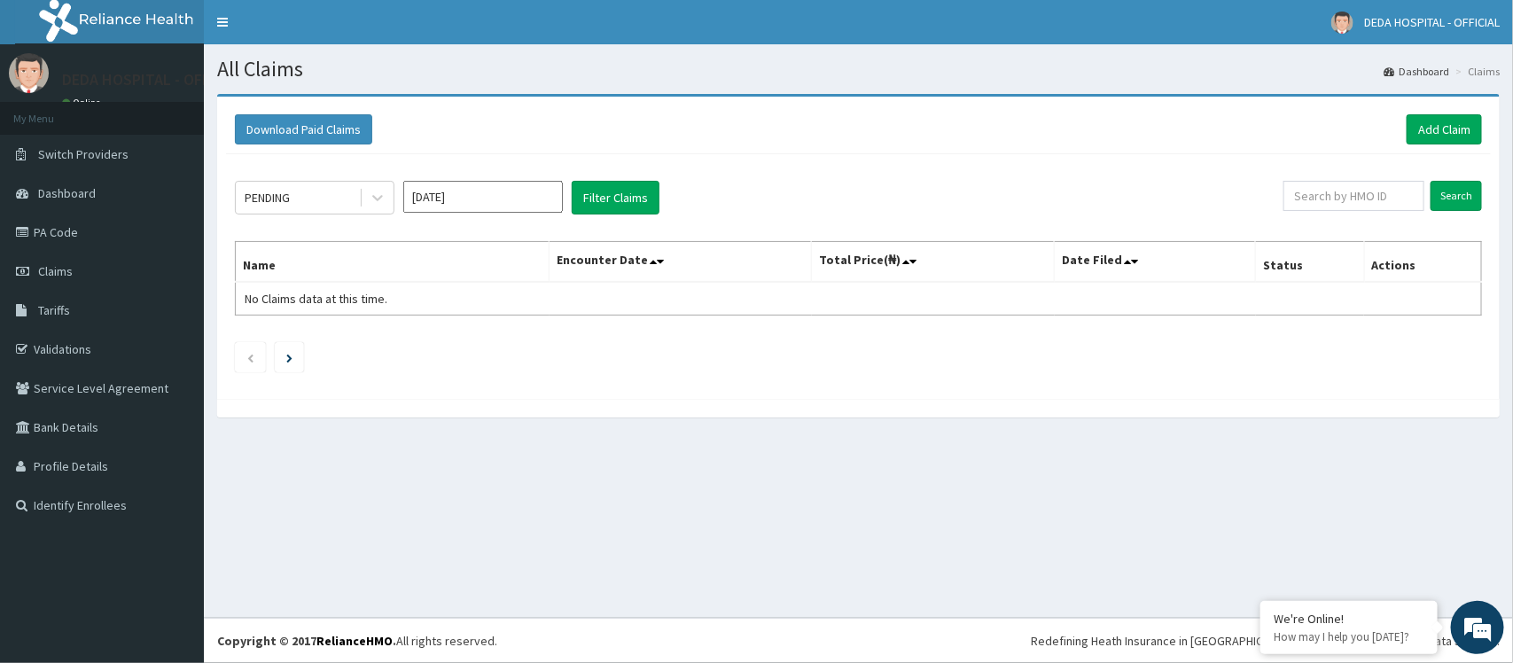
click at [1090, 498] on div "All Claims Dashboard Claims Download Paid Claims Add Claim × Note you can only …" at bounding box center [858, 330] width 1309 height 573
click at [690, 430] on div "Download Paid Claims Add Claim × Note you can only download claims within a max…" at bounding box center [858, 264] width 1309 height 341
click at [1462, 131] on link "Add Claim" at bounding box center [1444, 129] width 75 height 30
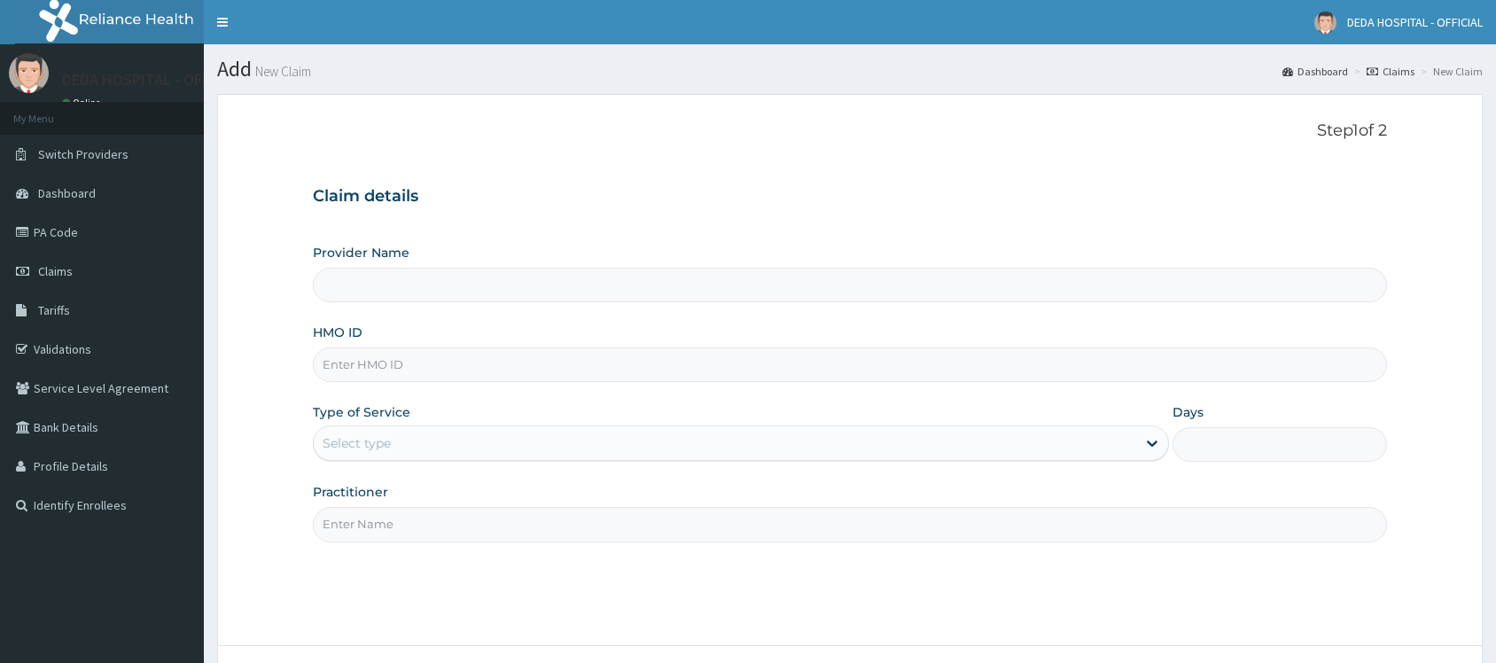
type input "DEDA HOSPITAL"
click at [365, 360] on input "HMO ID" at bounding box center [850, 364] width 1074 height 35
paste input "CEU/10004/B"
type input "CEU/10004/B"
click at [437, 425] on div "Type of Service Select type" at bounding box center [741, 432] width 856 height 58
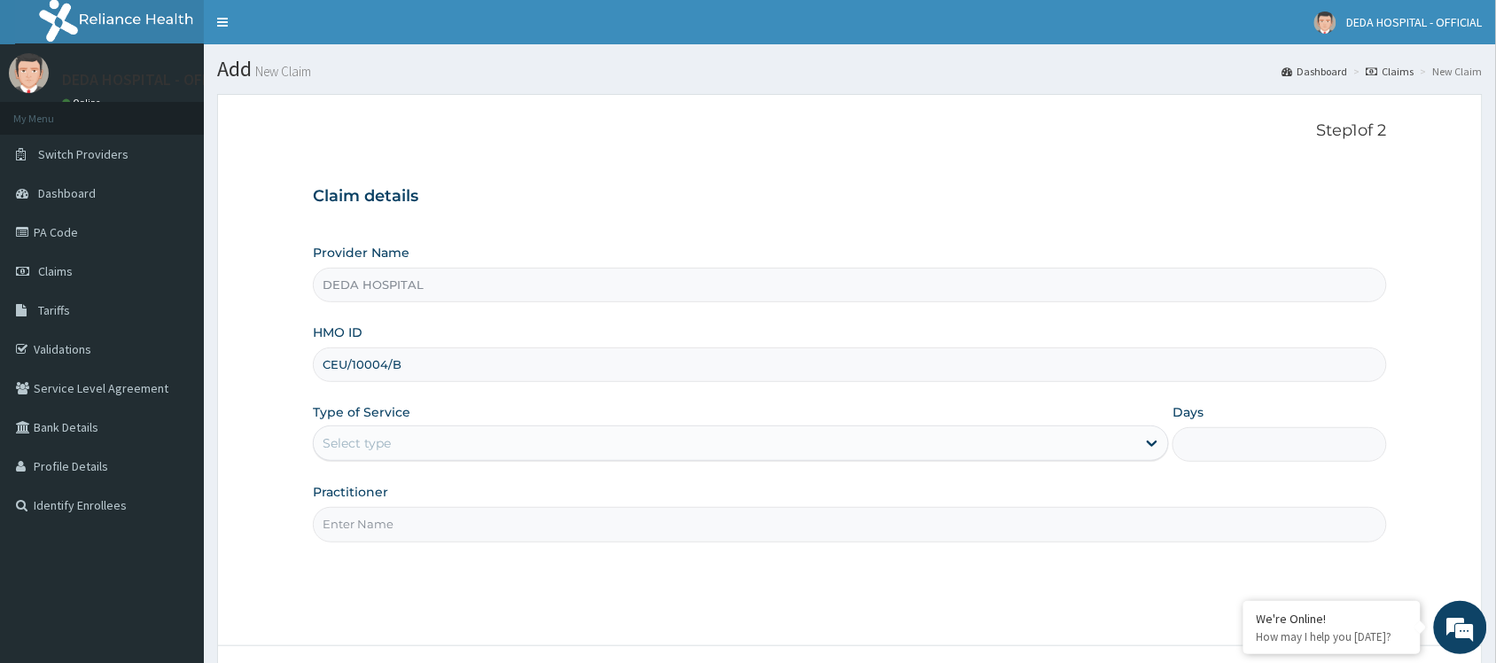
click at [386, 448] on div "Select type" at bounding box center [357, 443] width 68 height 18
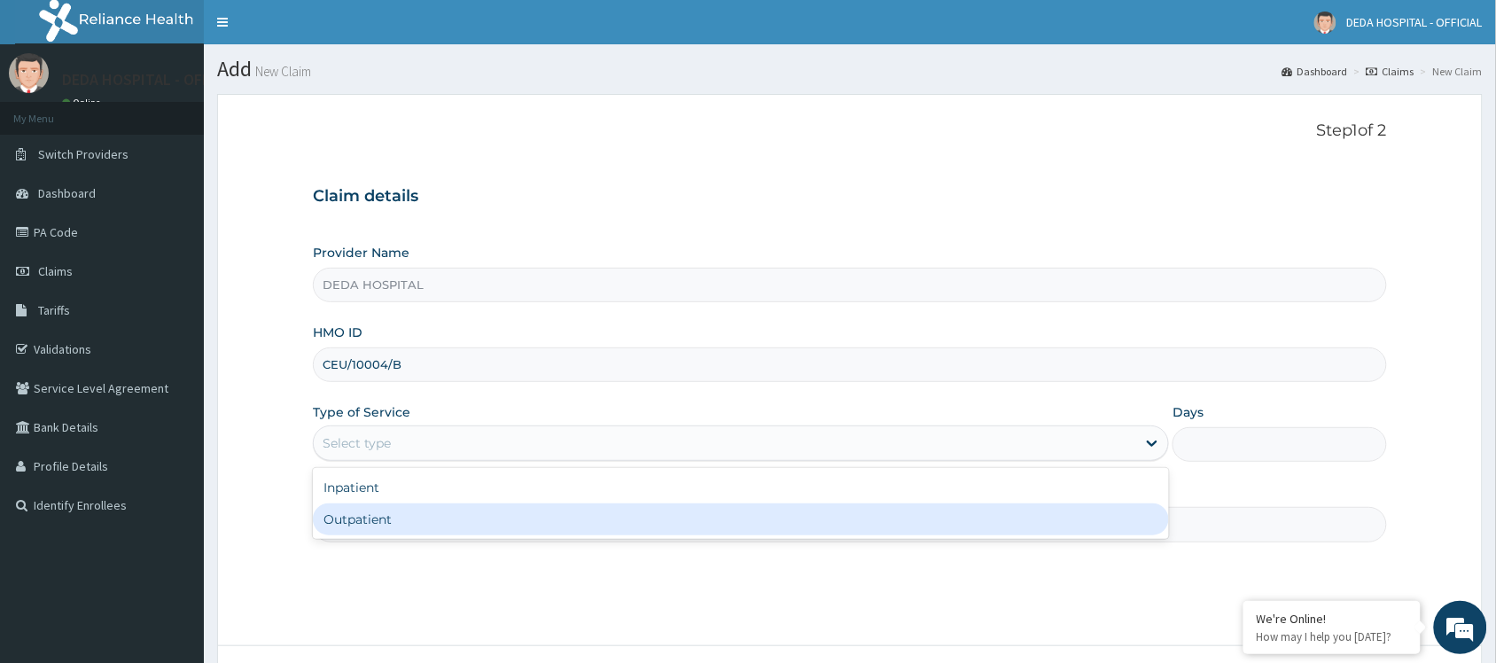
click at [365, 518] on div "Outpatient" at bounding box center [741, 519] width 856 height 32
type input "1"
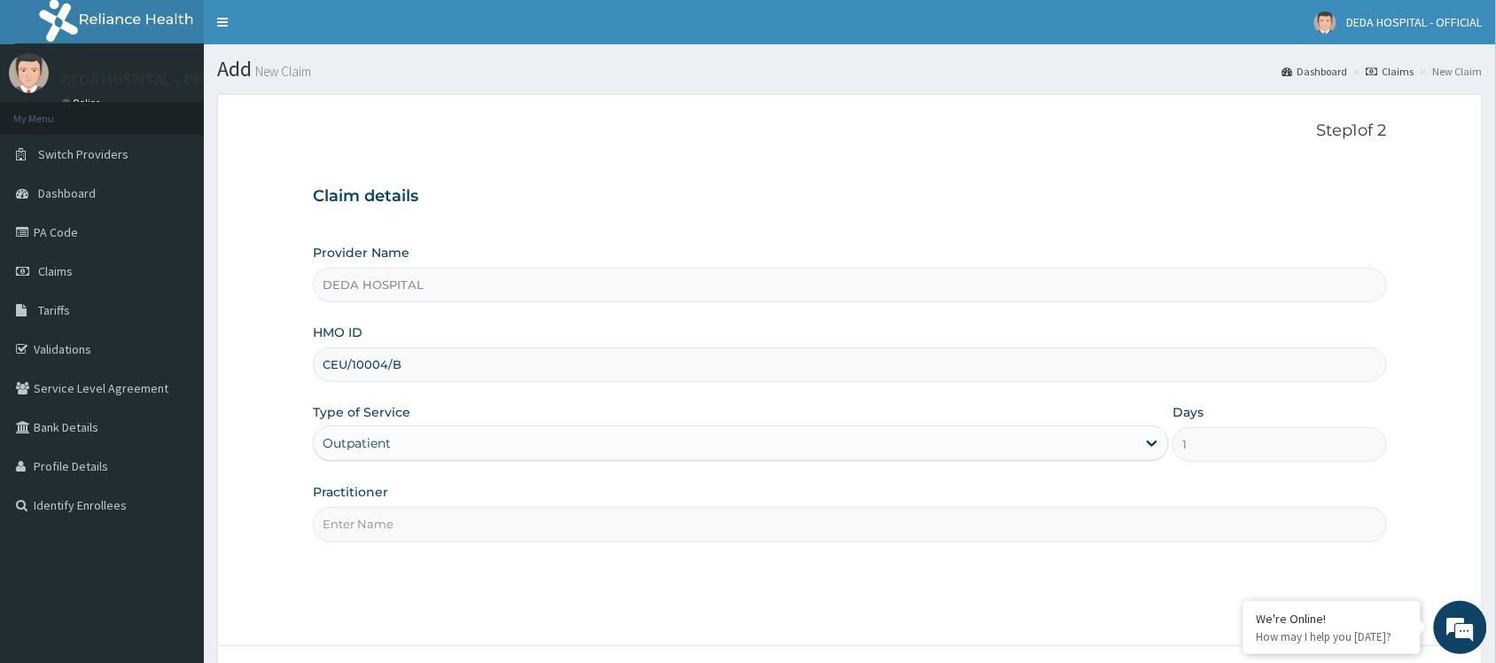
click at [366, 520] on input "Practitioner" at bounding box center [850, 524] width 1074 height 35
type input "DR. ANOSIKE"
click at [1037, 559] on div "Step 1 of 2 Claim details Provider Name DEDA HOSPITAL HMO ID CEU/10004/B Type o…" at bounding box center [850, 369] width 1074 height 497
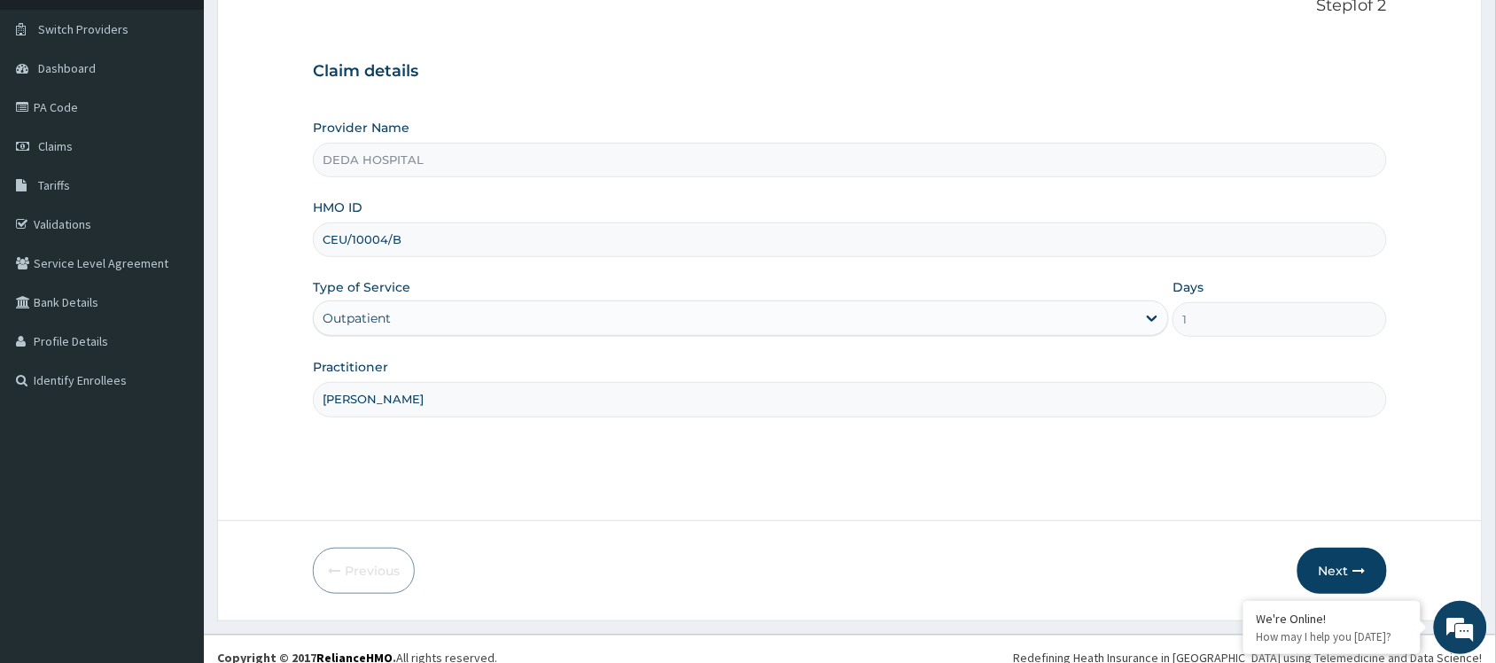
scroll to position [143, 0]
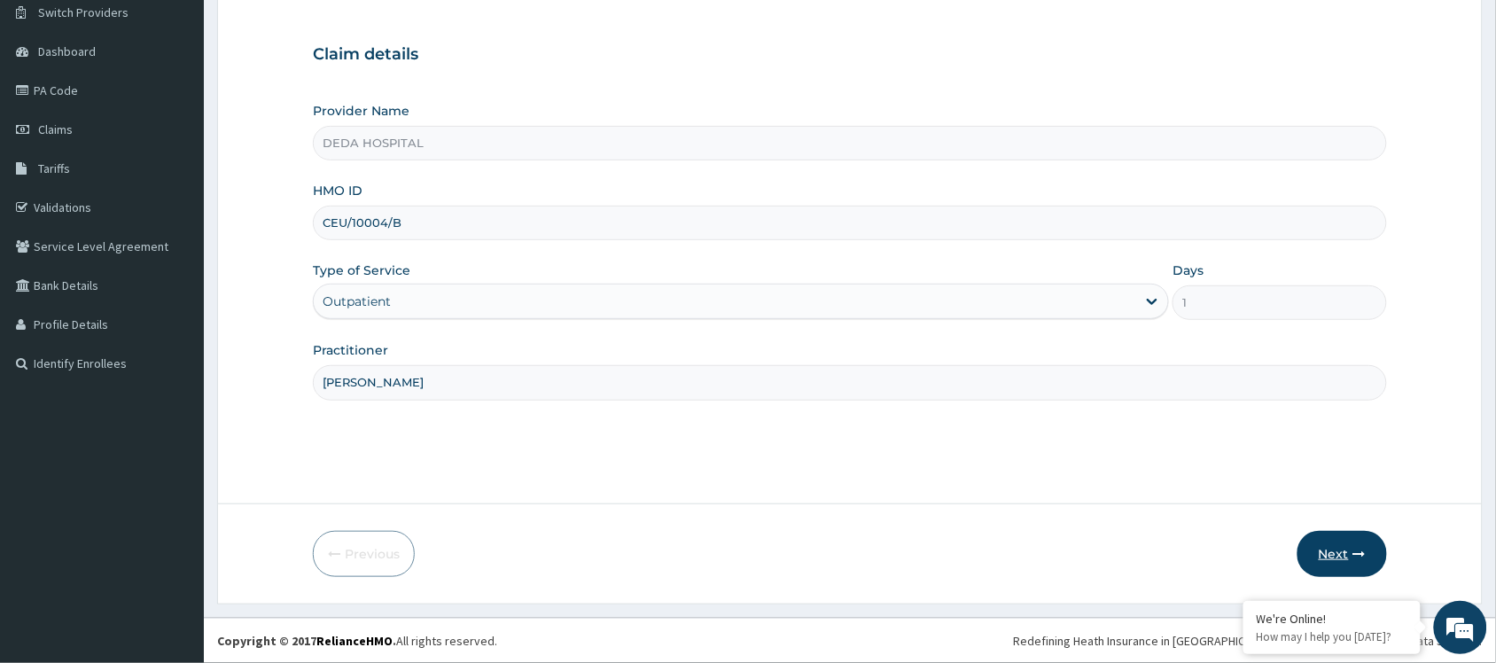
click at [1349, 542] on button "Next" at bounding box center [1343, 554] width 90 height 46
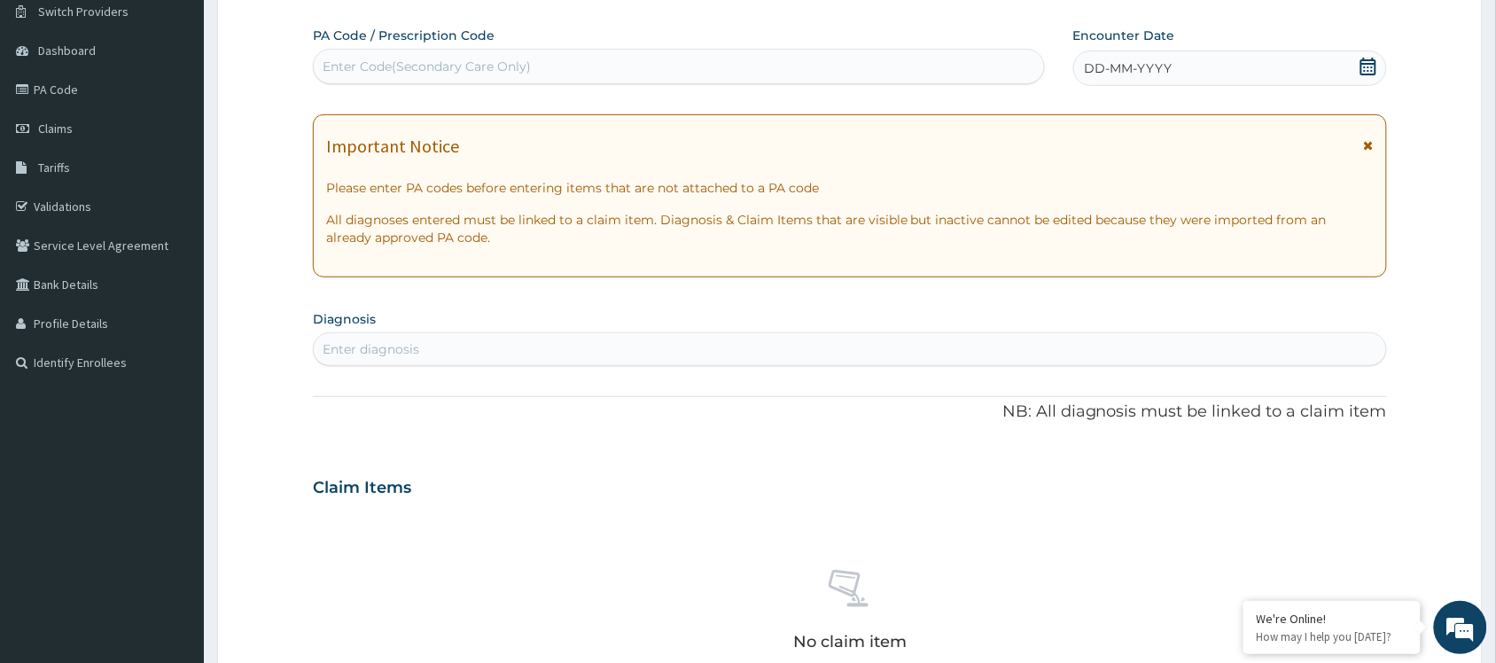
click at [386, 59] on div "Enter Code(Secondary Care Only)" at bounding box center [427, 67] width 208 height 18
paste input "PA/528112"
type input "PA/528112"
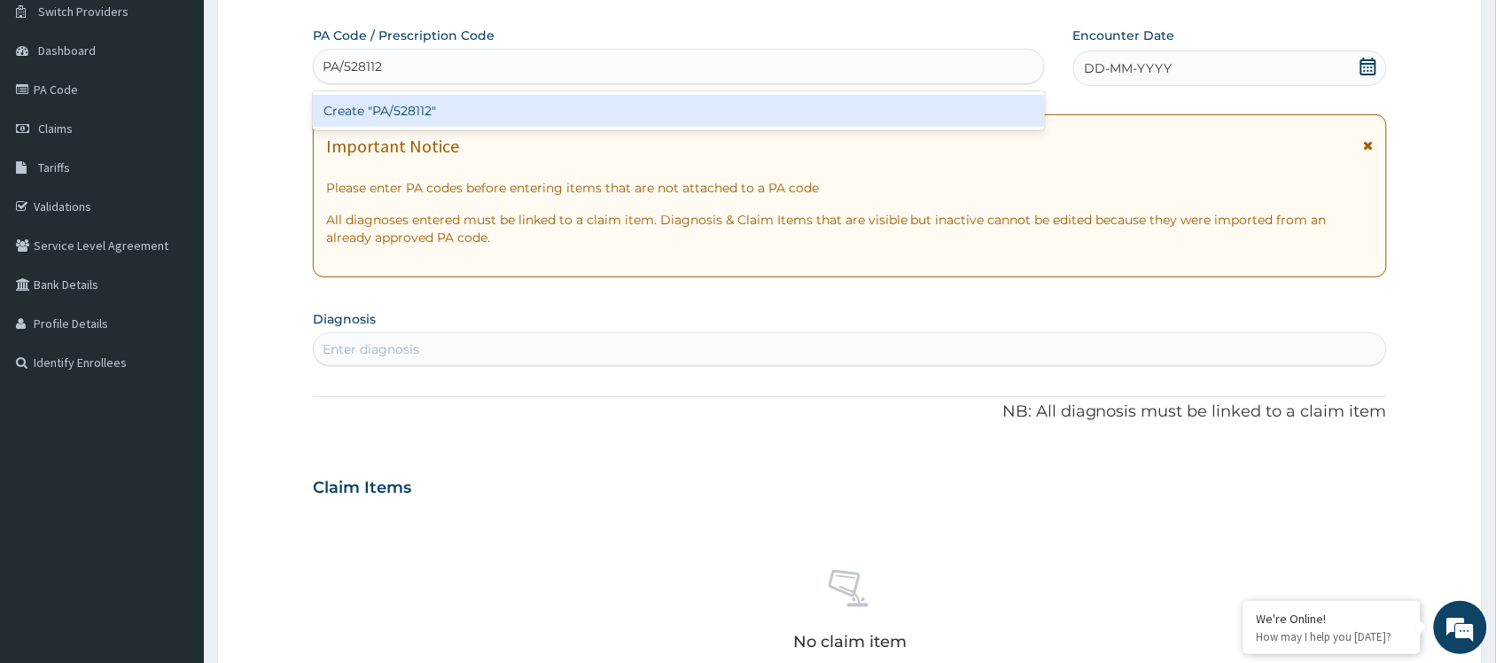
click at [396, 107] on div "Create "PA/528112"" at bounding box center [679, 111] width 732 height 32
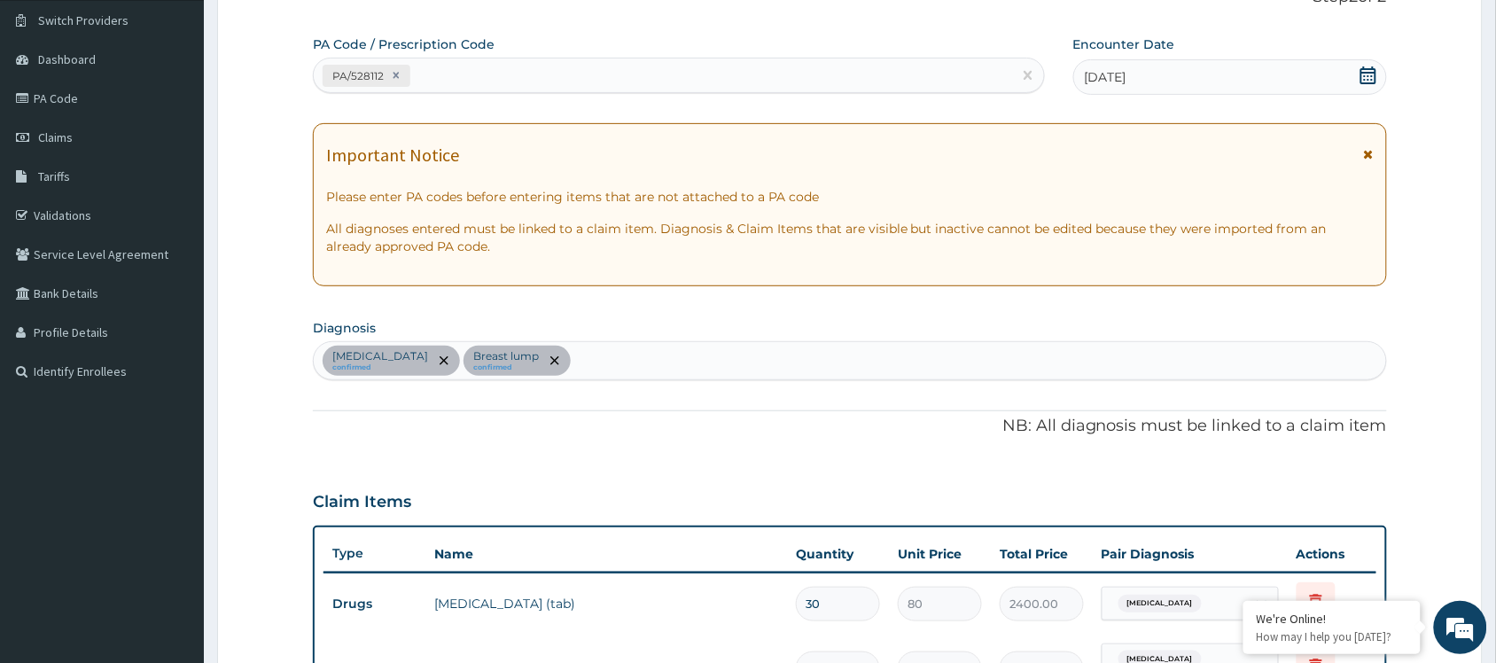
scroll to position [84, 0]
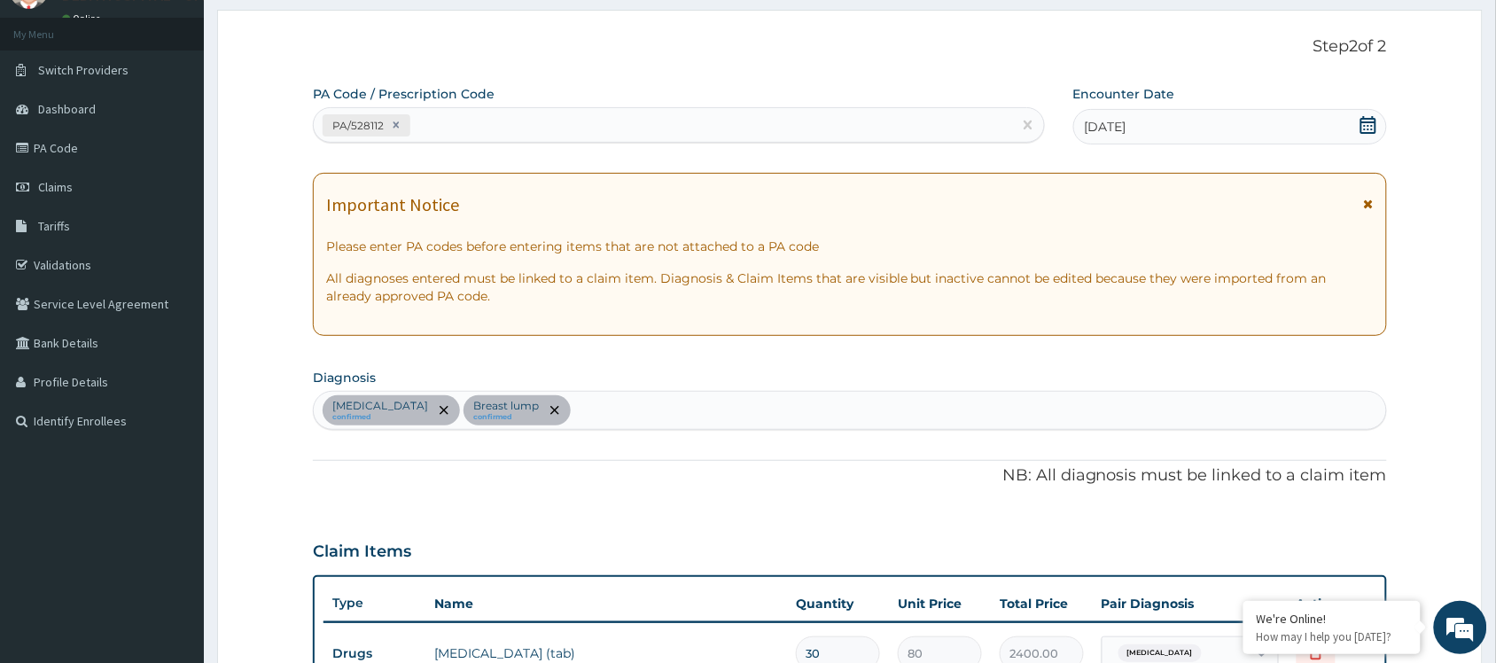
click at [464, 135] on div "PA/528112" at bounding box center [663, 125] width 698 height 29
paste input "PA/7C5B0D"
type input "PA/7C5B0D"
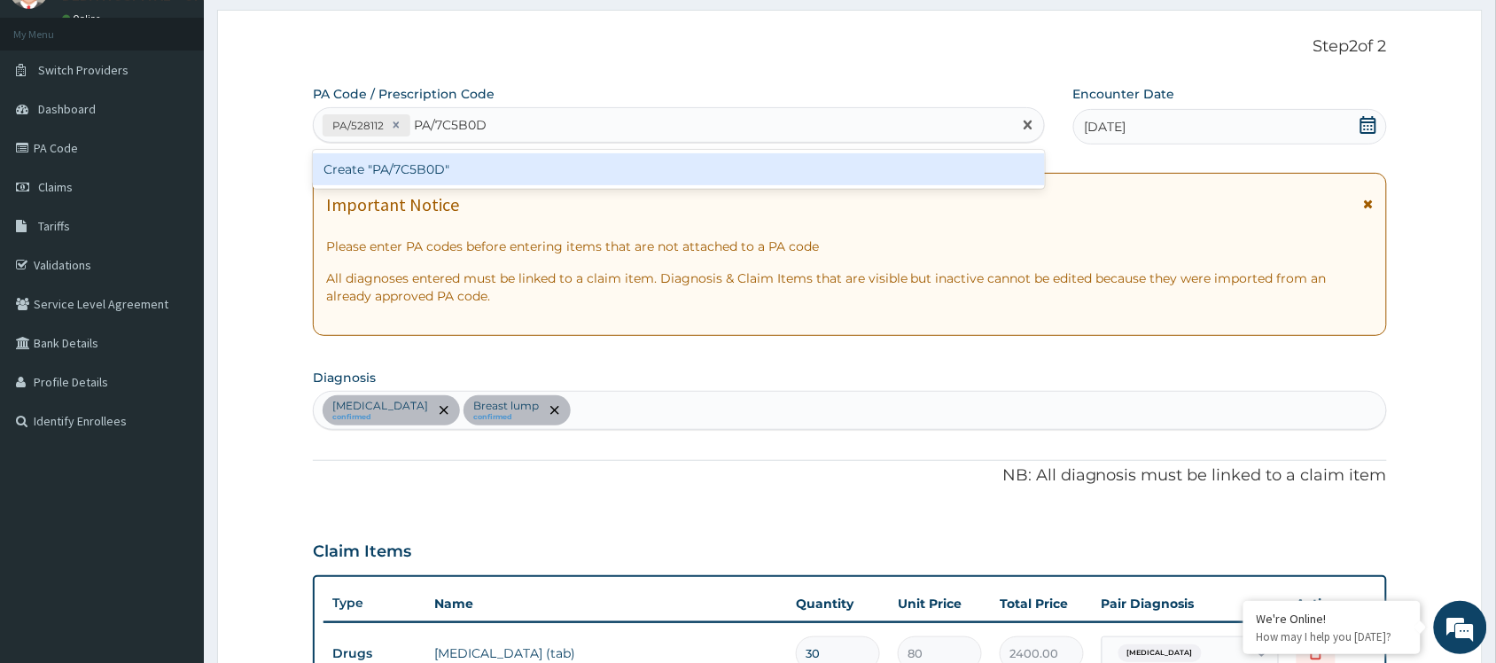
click at [446, 175] on div "Create "PA/7C5B0D"" at bounding box center [679, 169] width 732 height 32
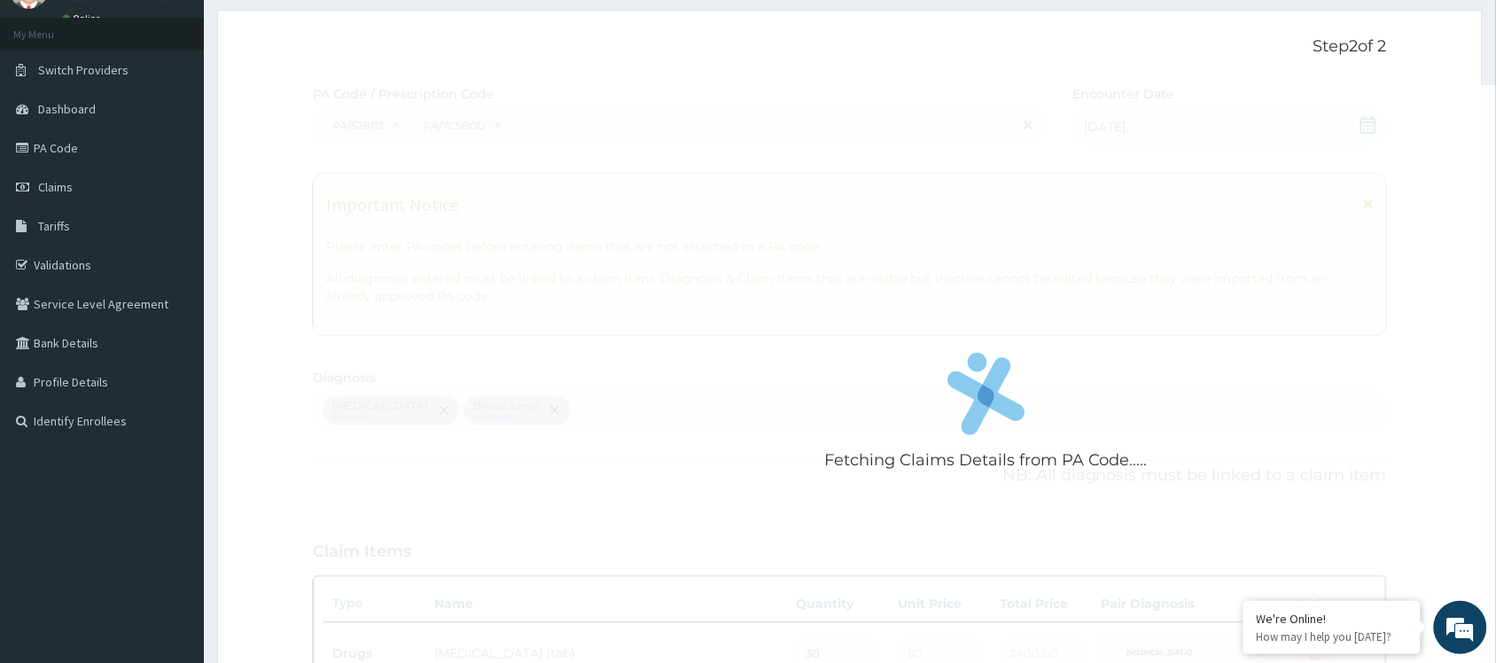
scroll to position [588, 0]
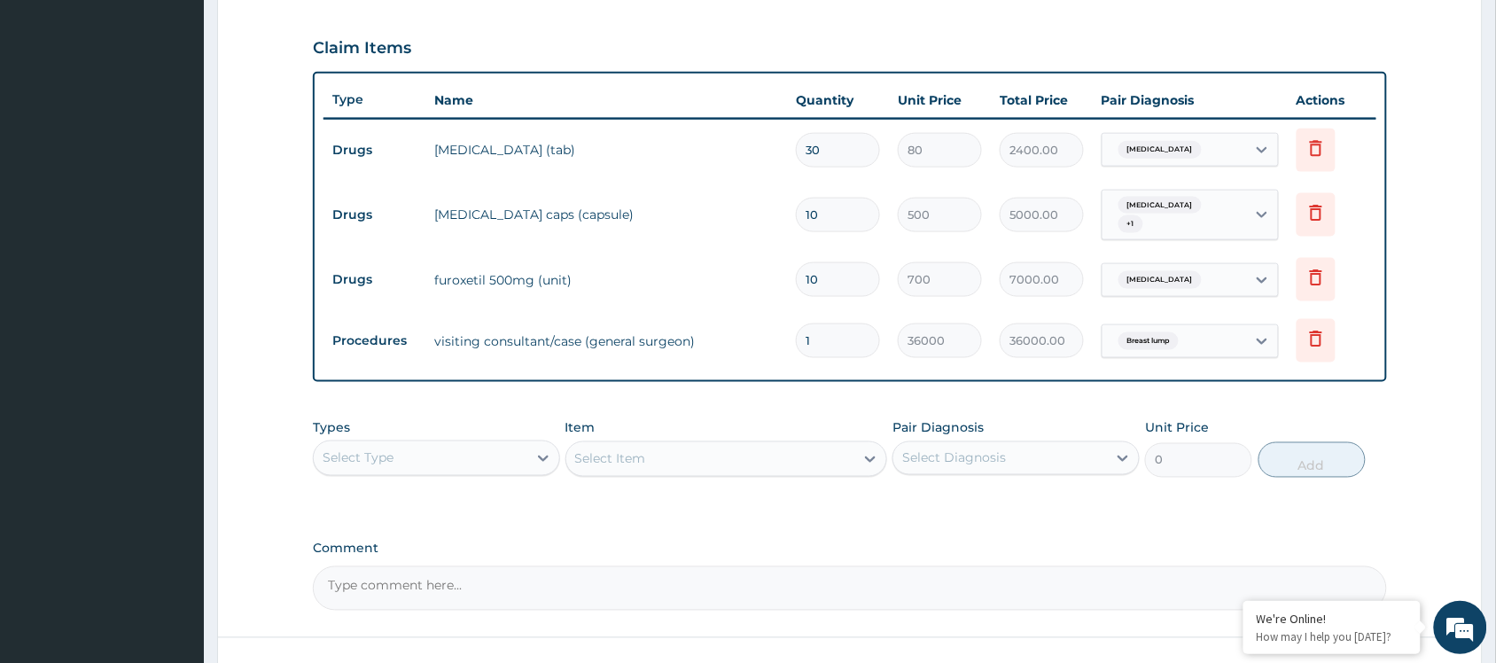
click at [565, 399] on div "PA Code / Prescription Code PA/528112 PA/7C5B0D Encounter Date 02-08-2025 Impor…" at bounding box center [850, 96] width 1074 height 1029
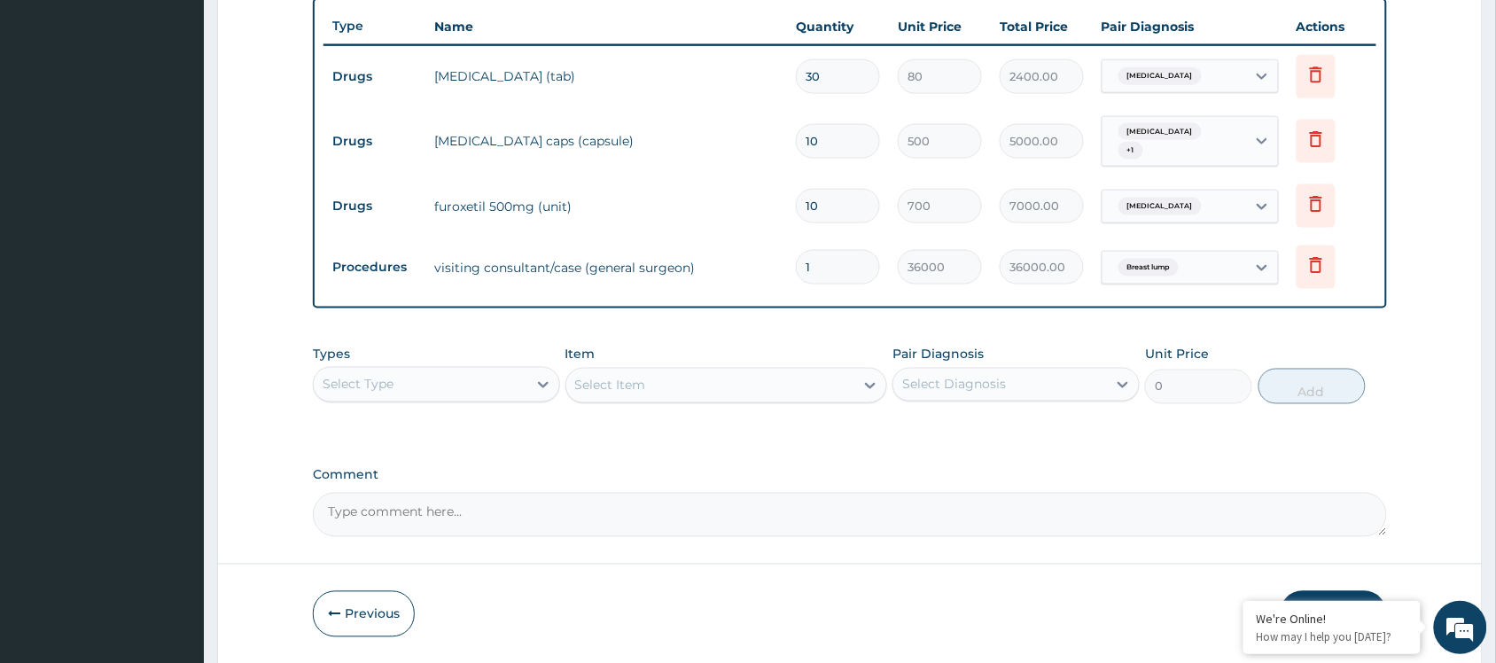
scroll to position [698, 0]
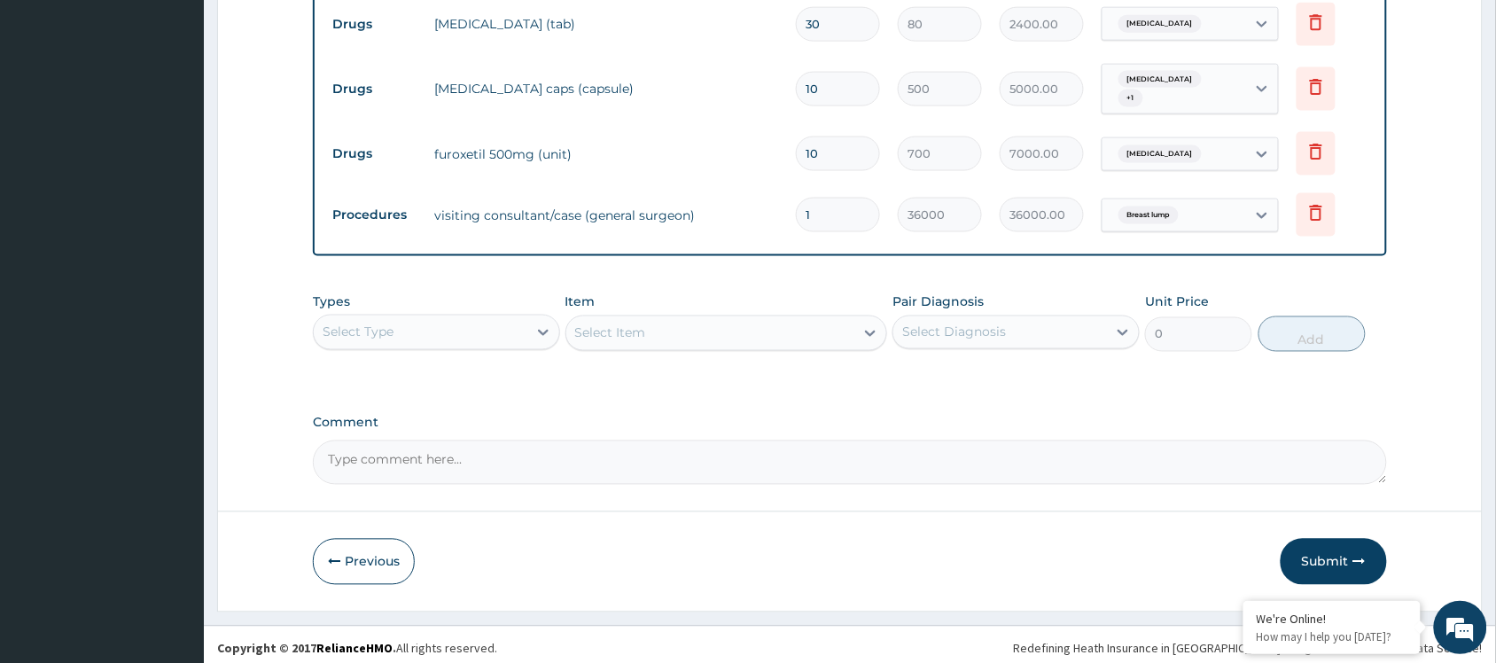
click at [1354, 556] on icon "button" at bounding box center [1359, 562] width 12 height 12
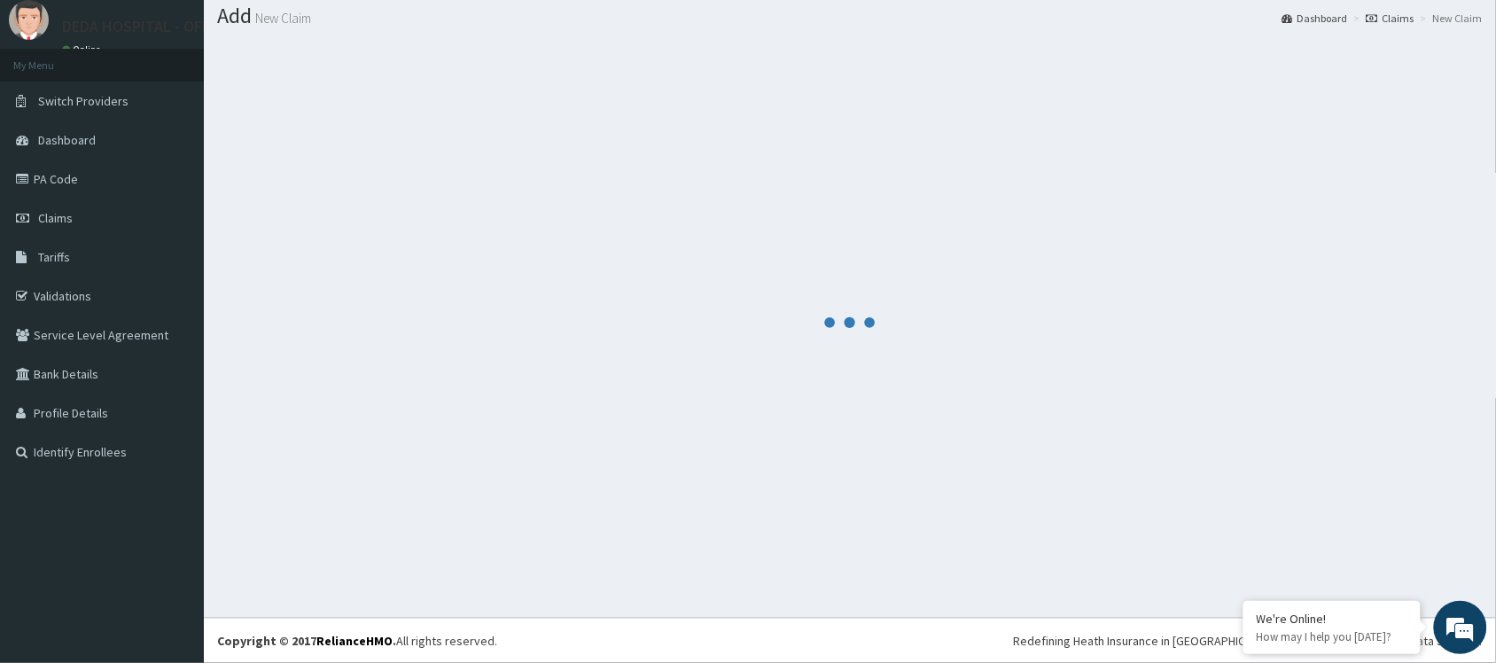
scroll to position [53, 0]
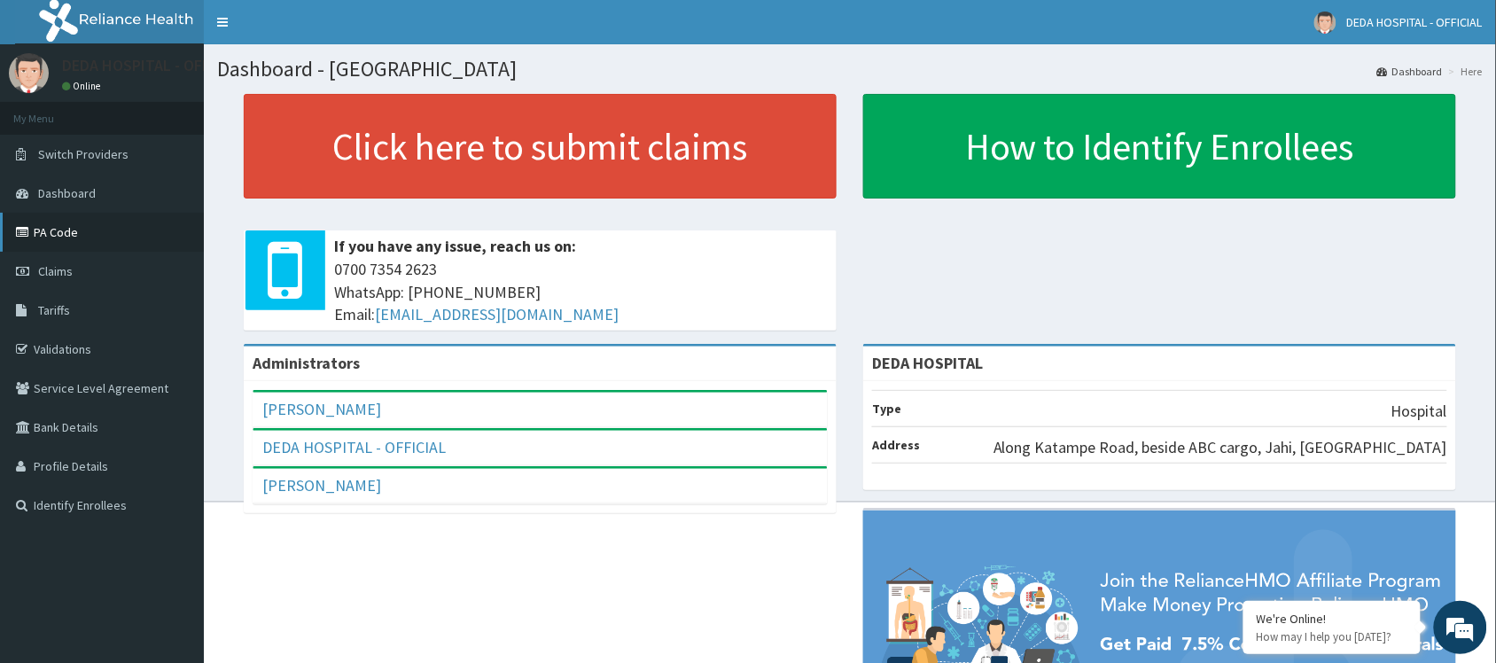
click at [76, 228] on link "PA Code" at bounding box center [102, 232] width 204 height 39
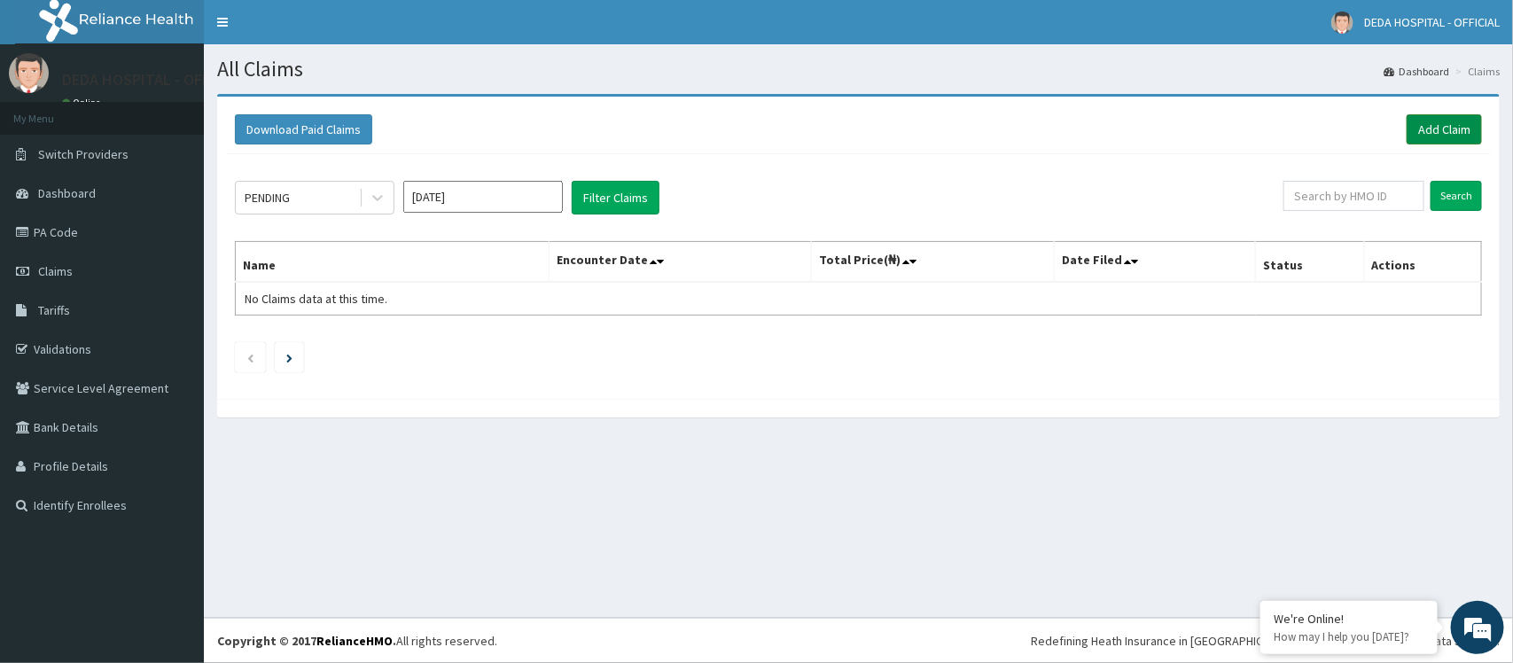
drag, startPoint x: 1473, startPoint y: 125, endPoint x: 1467, endPoint y: 134, distance: 10.8
click at [1473, 129] on link "Add Claim" at bounding box center [1444, 129] width 75 height 30
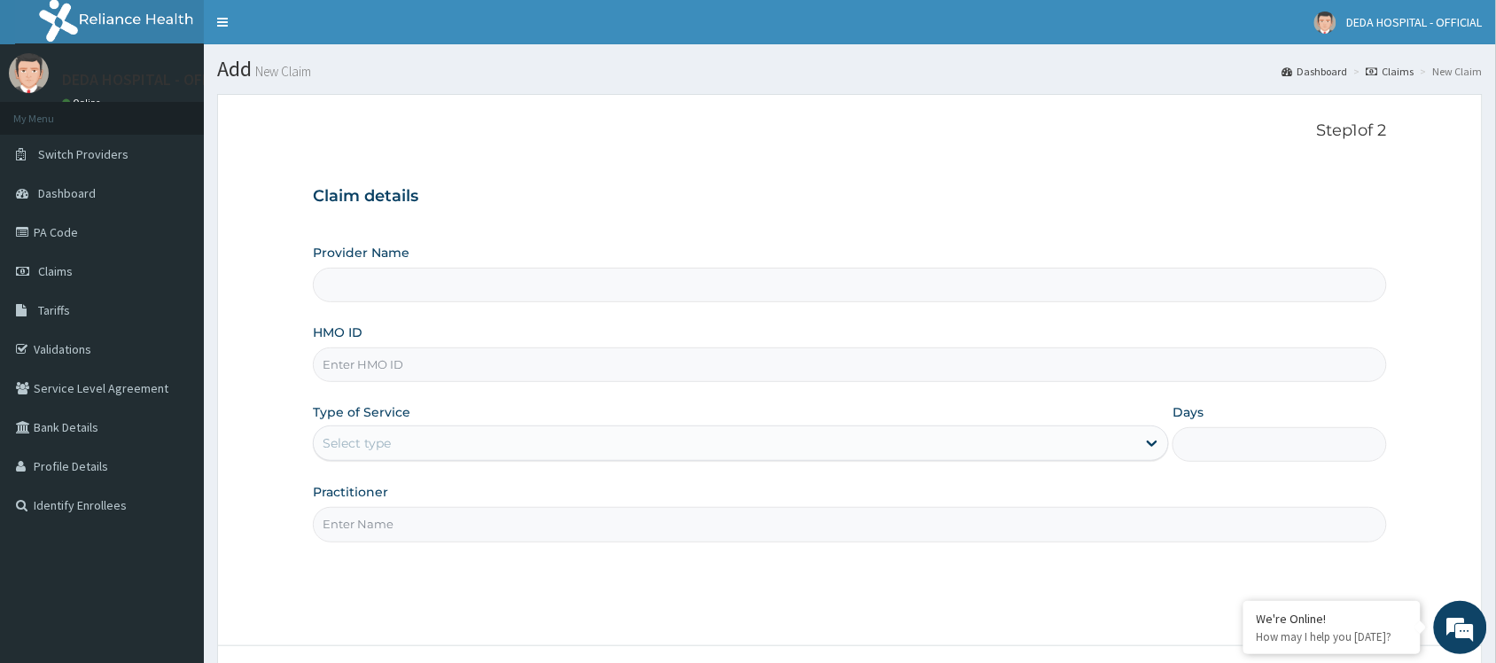
type input "DEDA HOSPITAL"
click at [456, 365] on input "HMO ID" at bounding box center [850, 364] width 1074 height 35
paste input "CEU/10004/B"
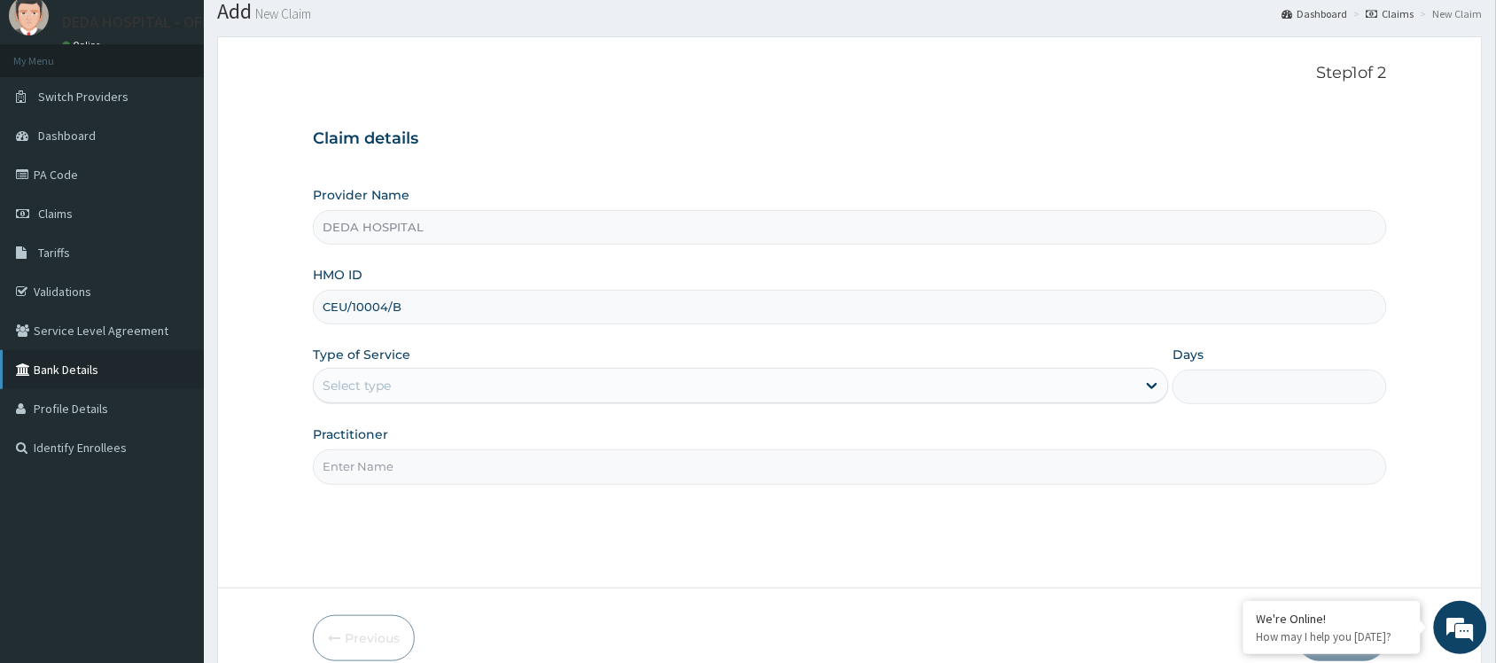
scroll to position [111, 0]
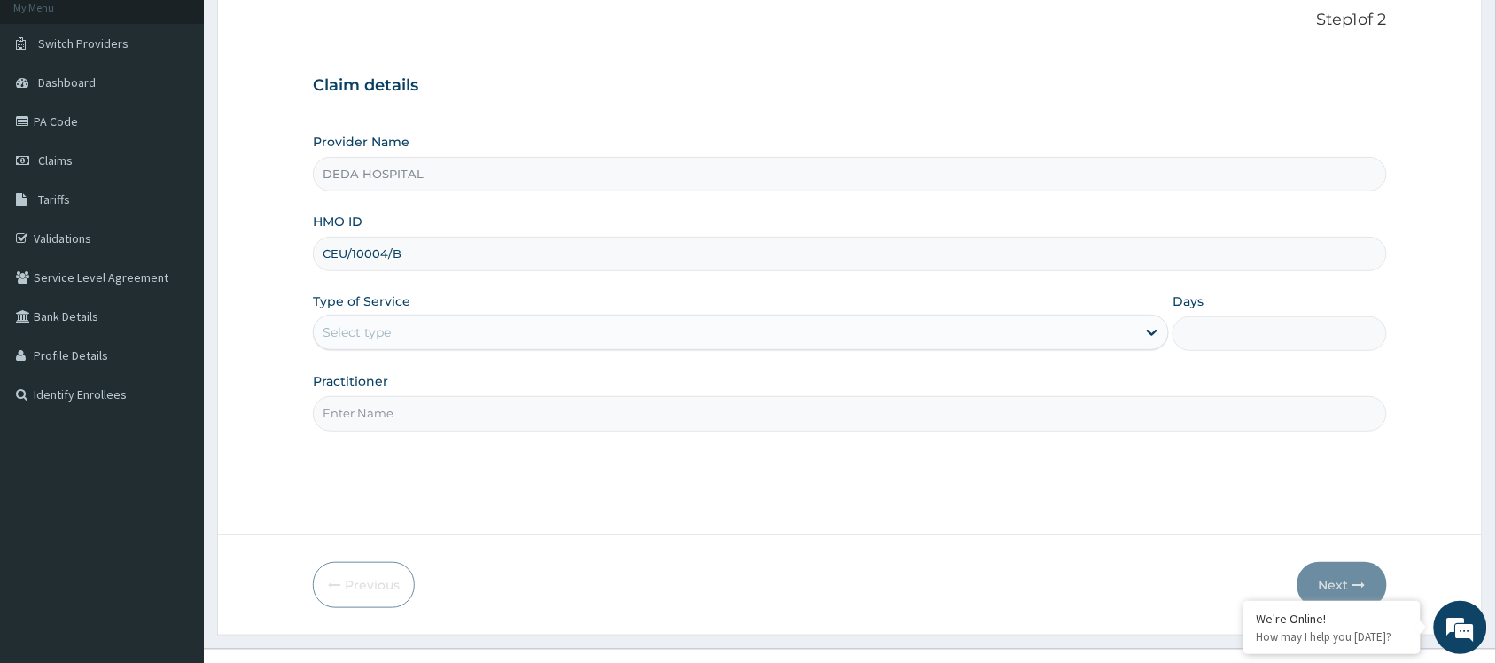
type input "CEU/10004/B"
click at [390, 329] on div "Select type" at bounding box center [357, 332] width 68 height 18
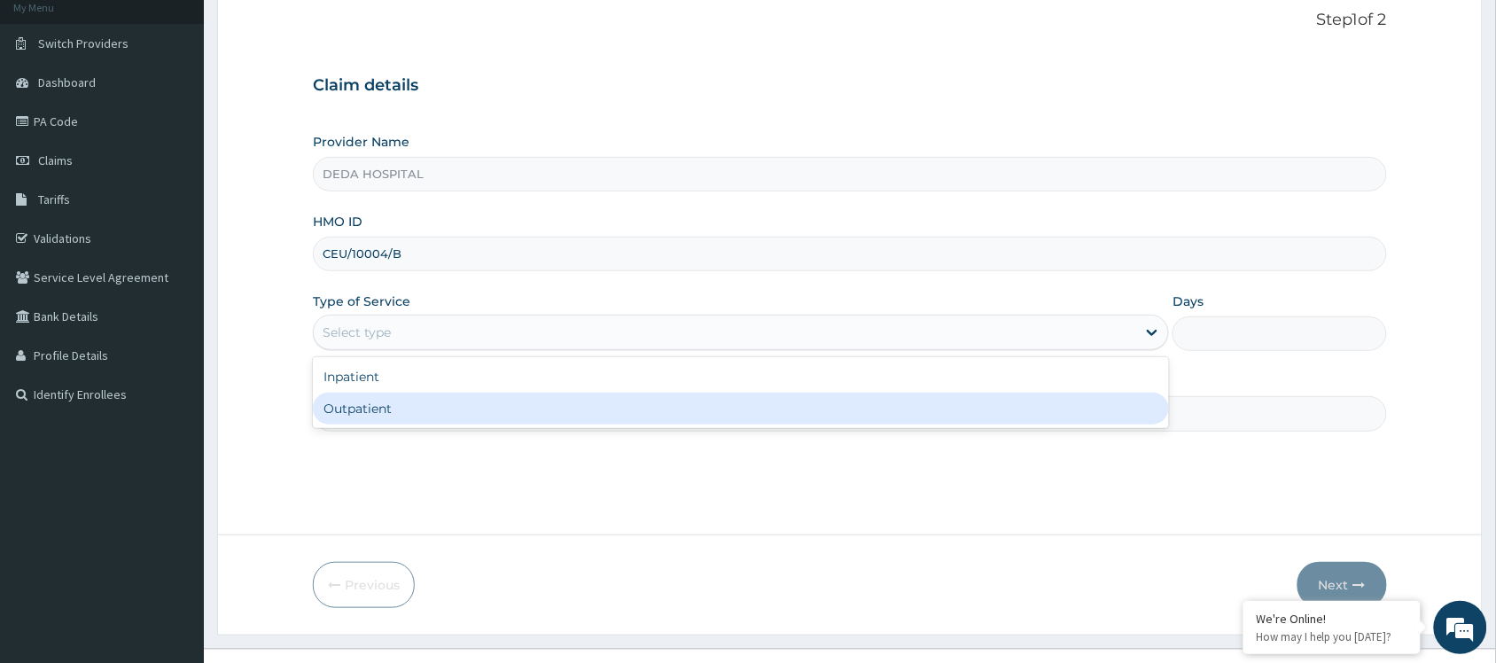
click at [390, 406] on div "Outpatient" at bounding box center [741, 409] width 856 height 32
type input "1"
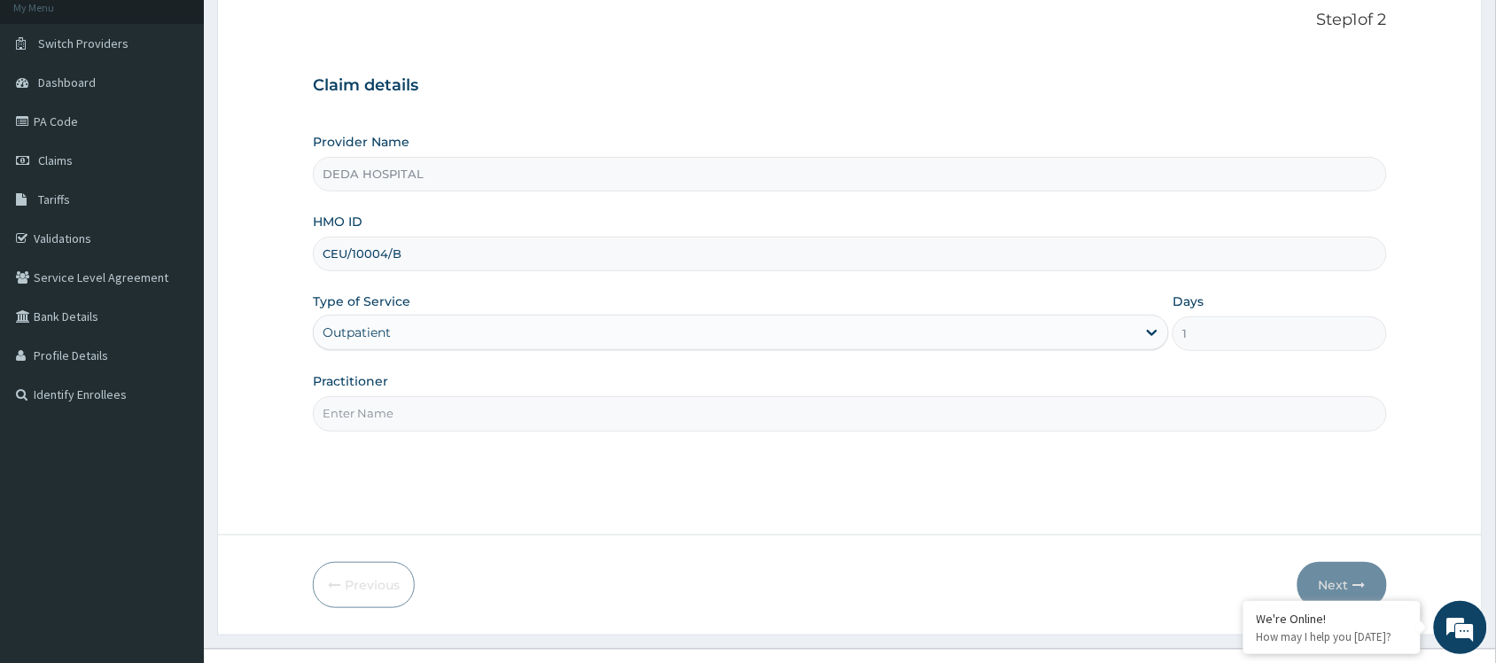
click at [382, 431] on input "Practitioner" at bounding box center [850, 413] width 1074 height 35
click at [384, 418] on input "Practitioner" at bounding box center [850, 413] width 1074 height 35
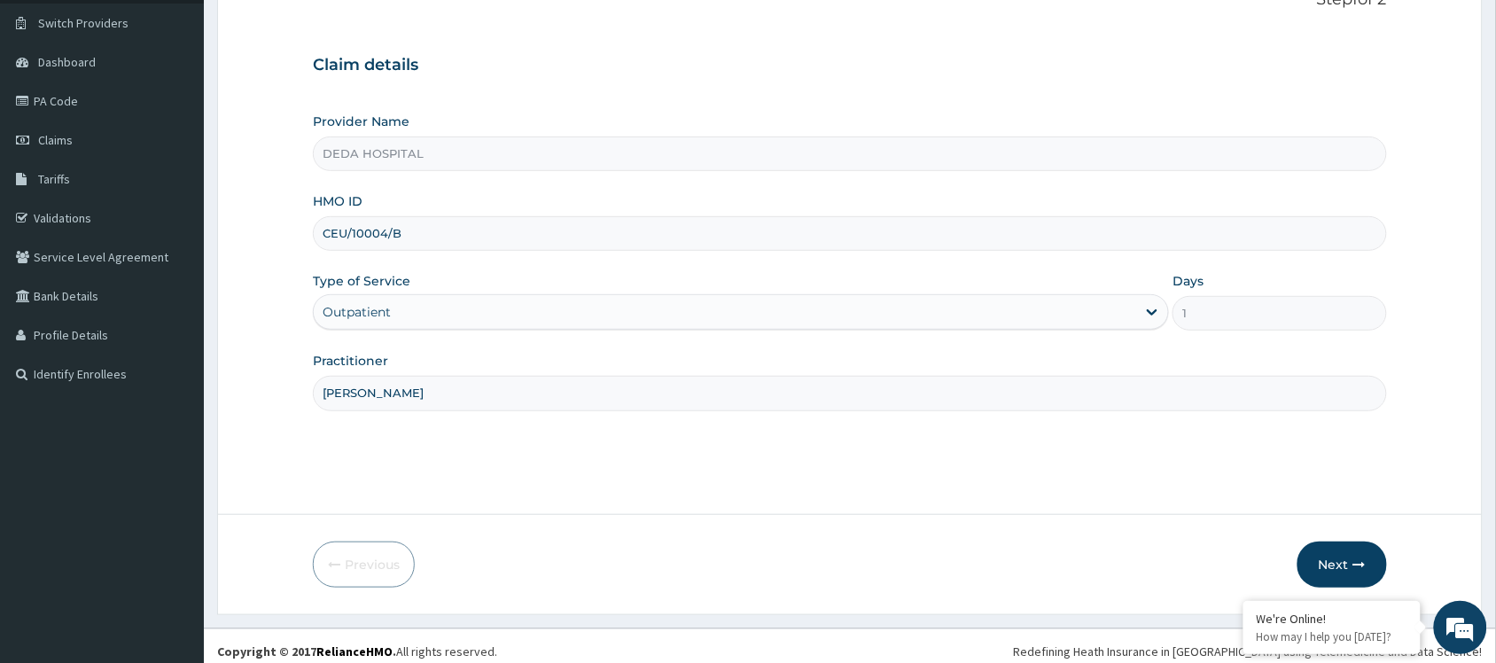
scroll to position [143, 0]
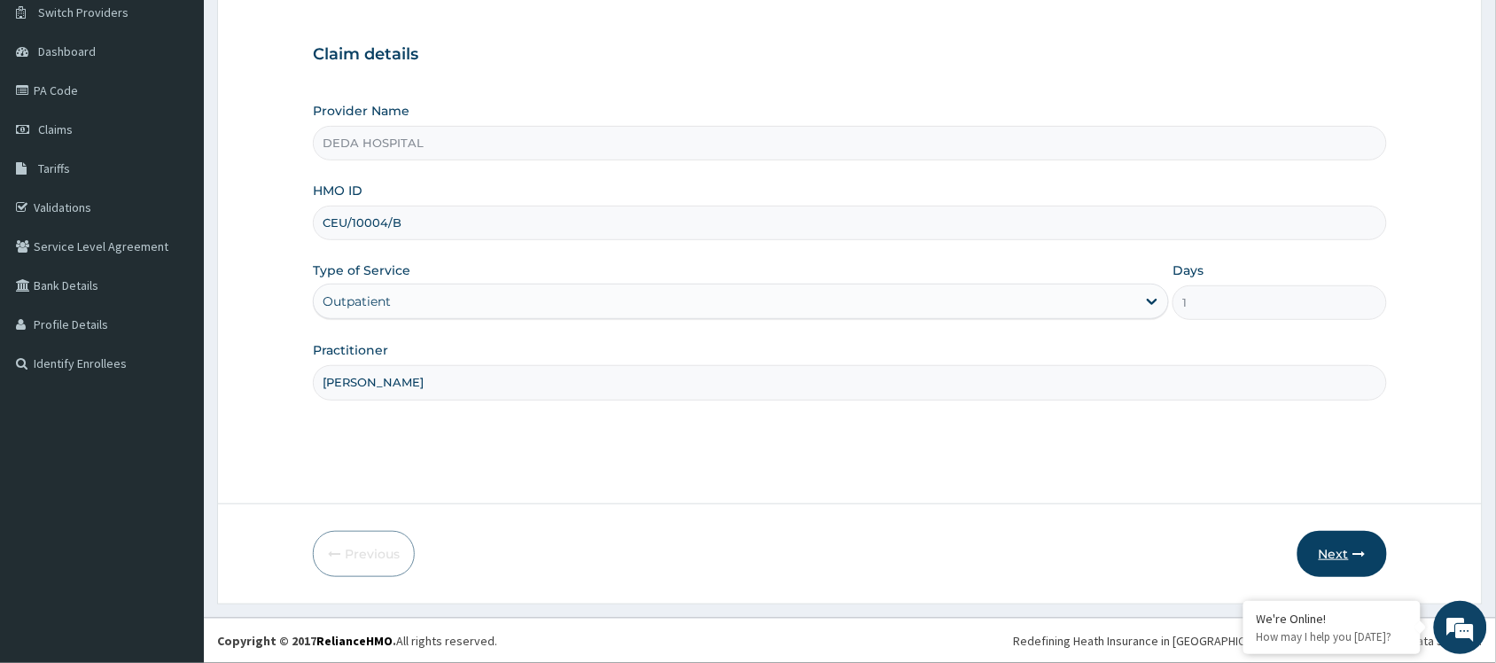
type input "[PERSON_NAME]"
click at [1359, 567] on button "Next" at bounding box center [1343, 554] width 90 height 46
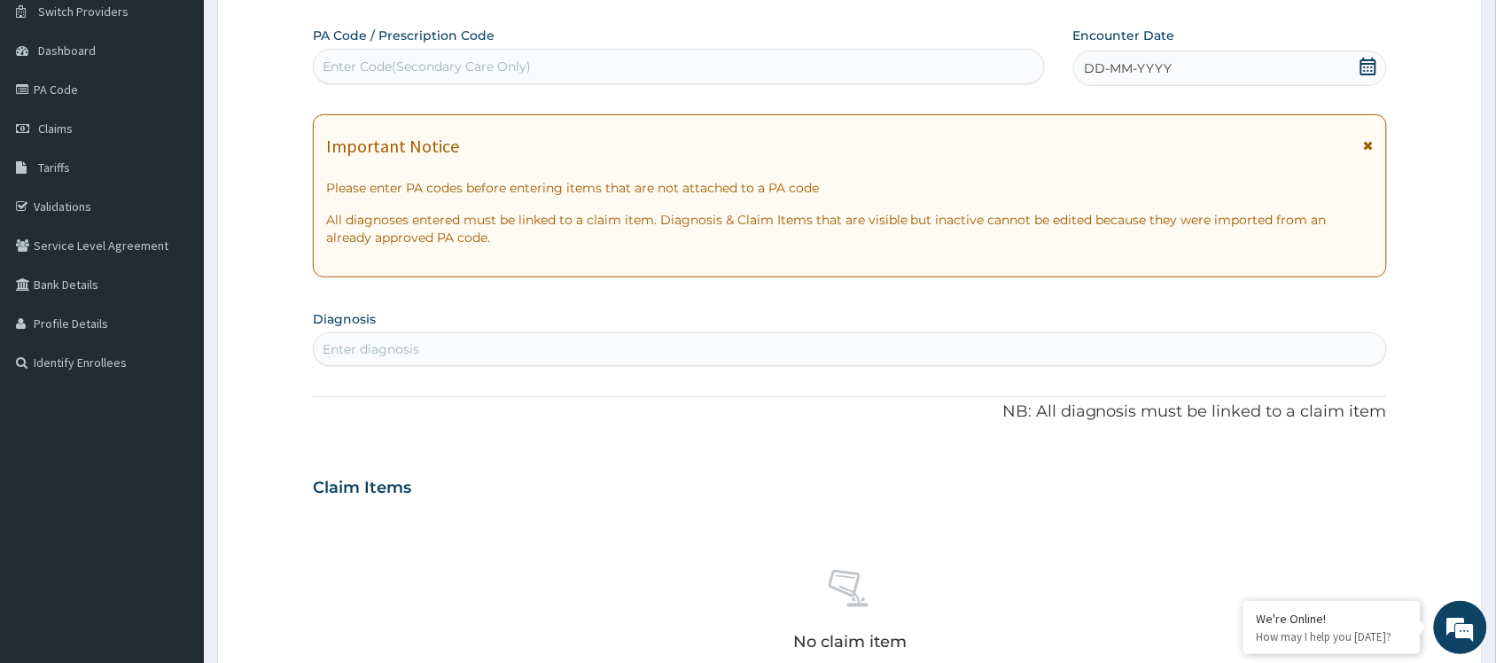
click at [387, 65] on div "Enter Code(Secondary Care Only)" at bounding box center [427, 67] width 208 height 18
paste input "PA/1ECAE0"
type input "PA/1ECAE0"
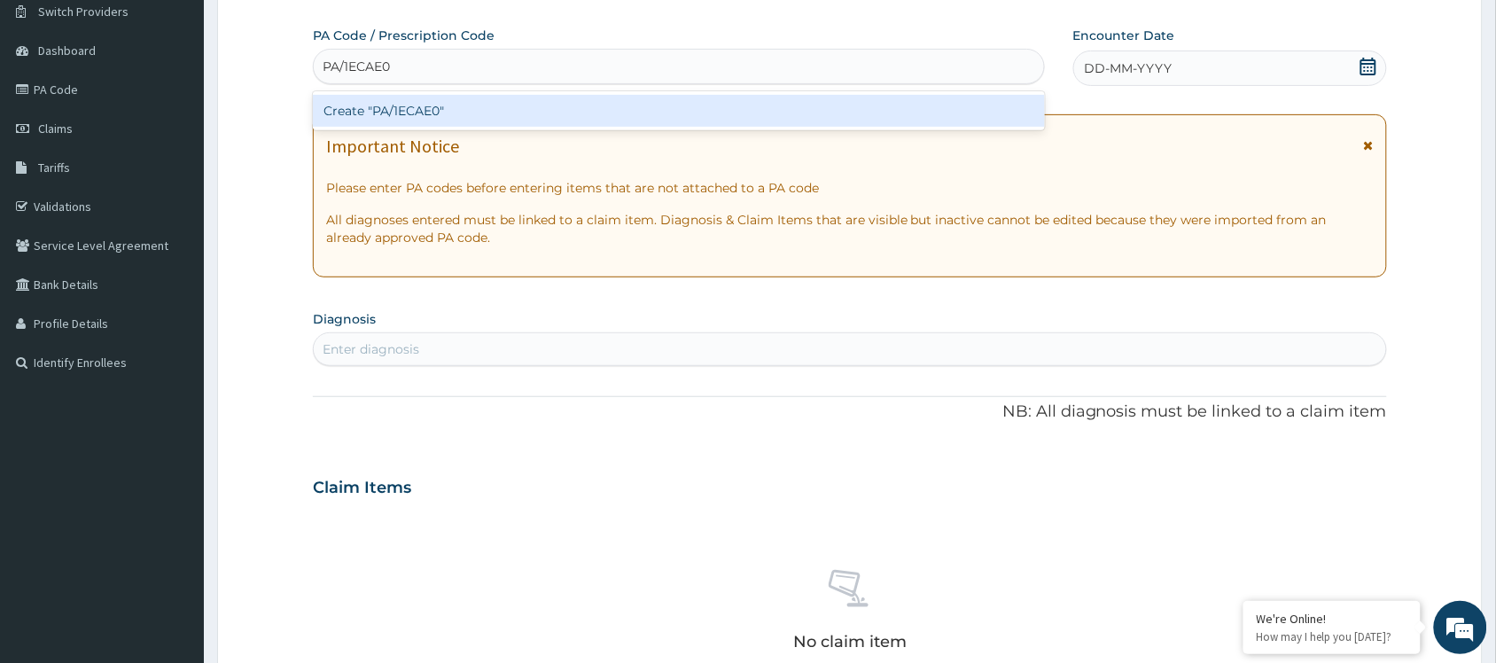
click at [481, 117] on div "Create "PA/1ECAE0"" at bounding box center [679, 111] width 732 height 32
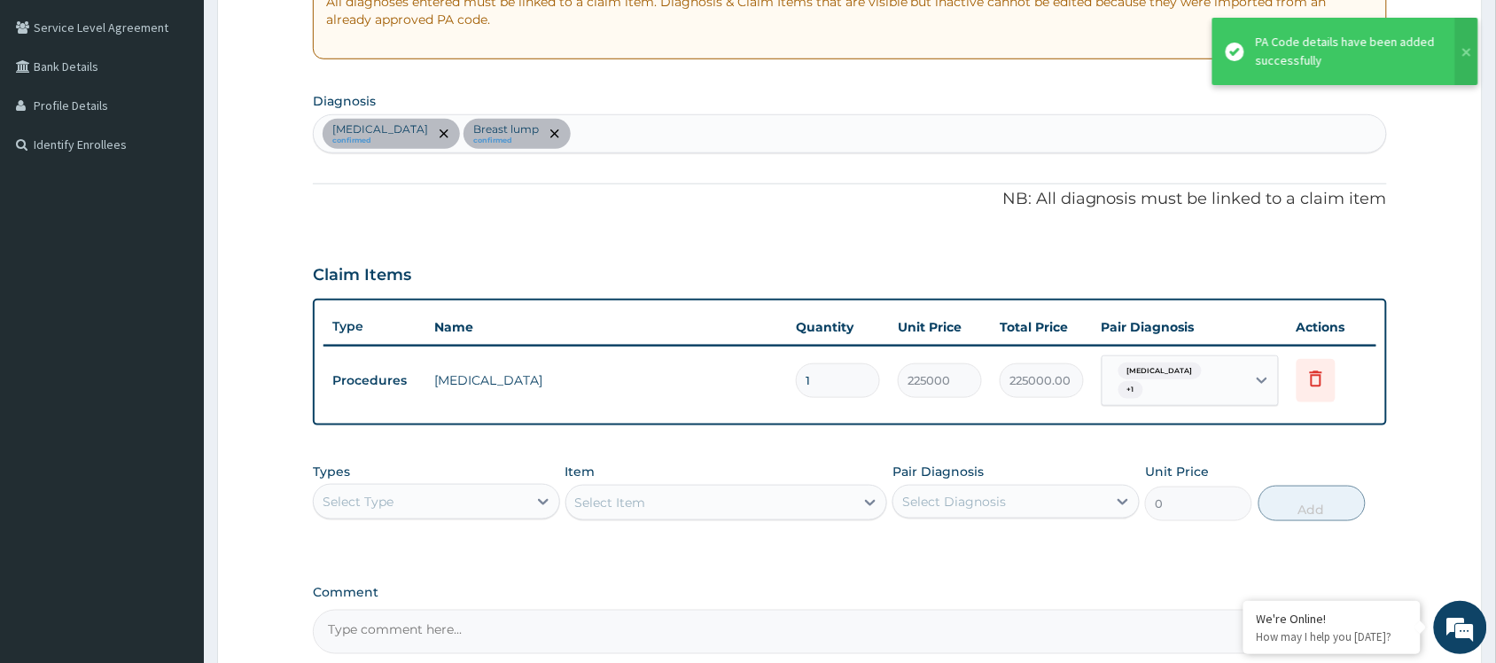
scroll to position [529, 0]
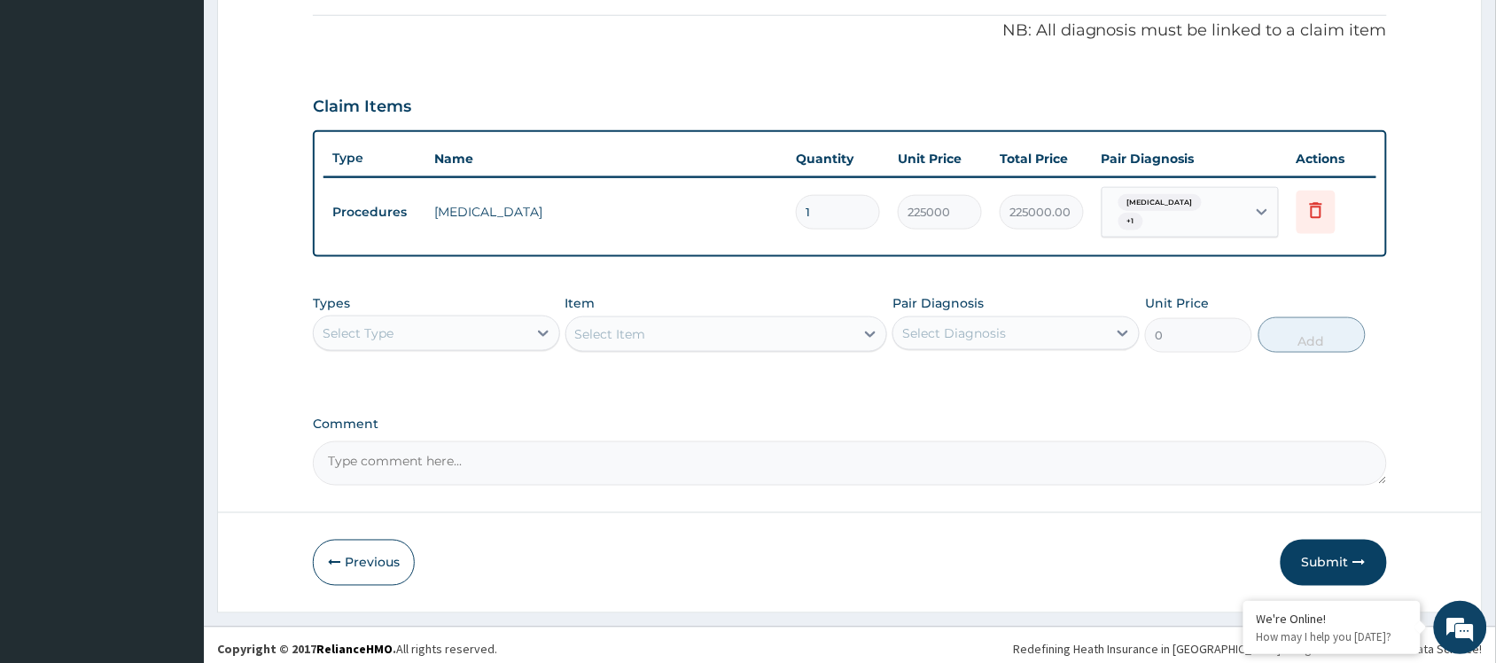
drag, startPoint x: 854, startPoint y: 403, endPoint x: 843, endPoint y: 378, distance: 27.0
click at [843, 393] on div "PA Code / Prescription Code PA/1ECAE0 Encounter Date 03-08-2025 Important Notic…" at bounding box center [850, 63] width 1074 height 846
click at [852, 365] on div "Types Select Type Item Select Item Pair Diagnosis Select Diagnosis Unit Price 0…" at bounding box center [850, 336] width 1074 height 103
click at [1326, 559] on button "Submit" at bounding box center [1334, 563] width 106 height 46
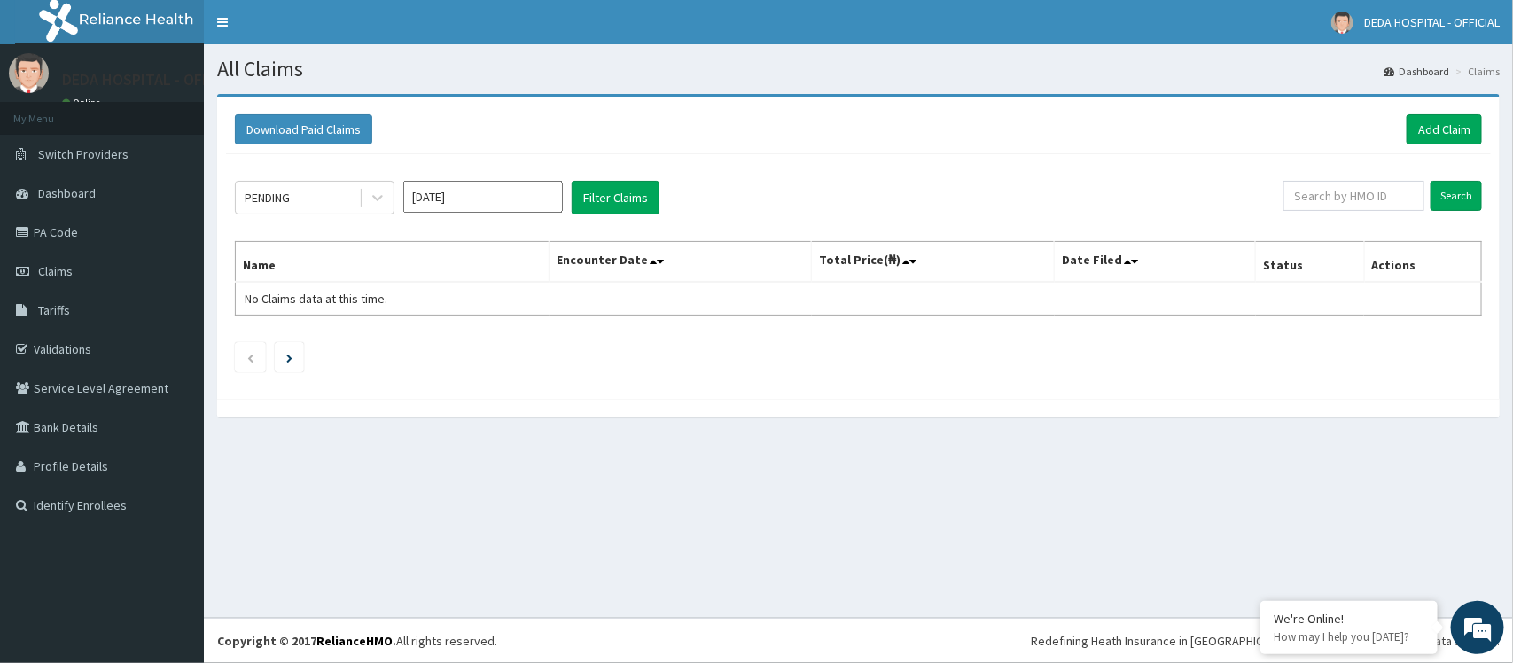
click at [780, 461] on div "All Claims Dashboard Claims Download Paid Claims Add Claim × Note you can only …" at bounding box center [858, 330] width 1309 height 573
click at [1451, 136] on link "Add Claim" at bounding box center [1444, 129] width 75 height 30
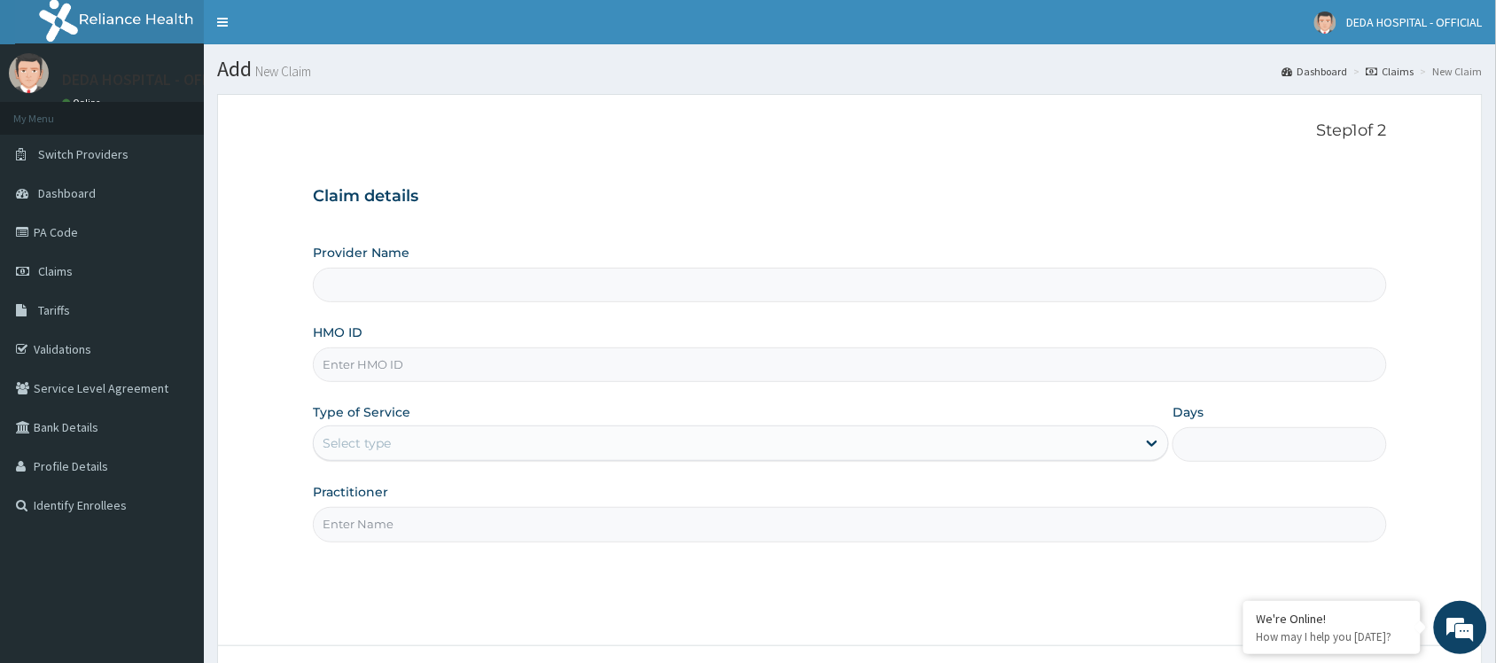
type input "DEDA HOSPITAL"
click at [377, 365] on input "HMO ID" at bounding box center [850, 364] width 1074 height 35
paste input "API/10015/A"
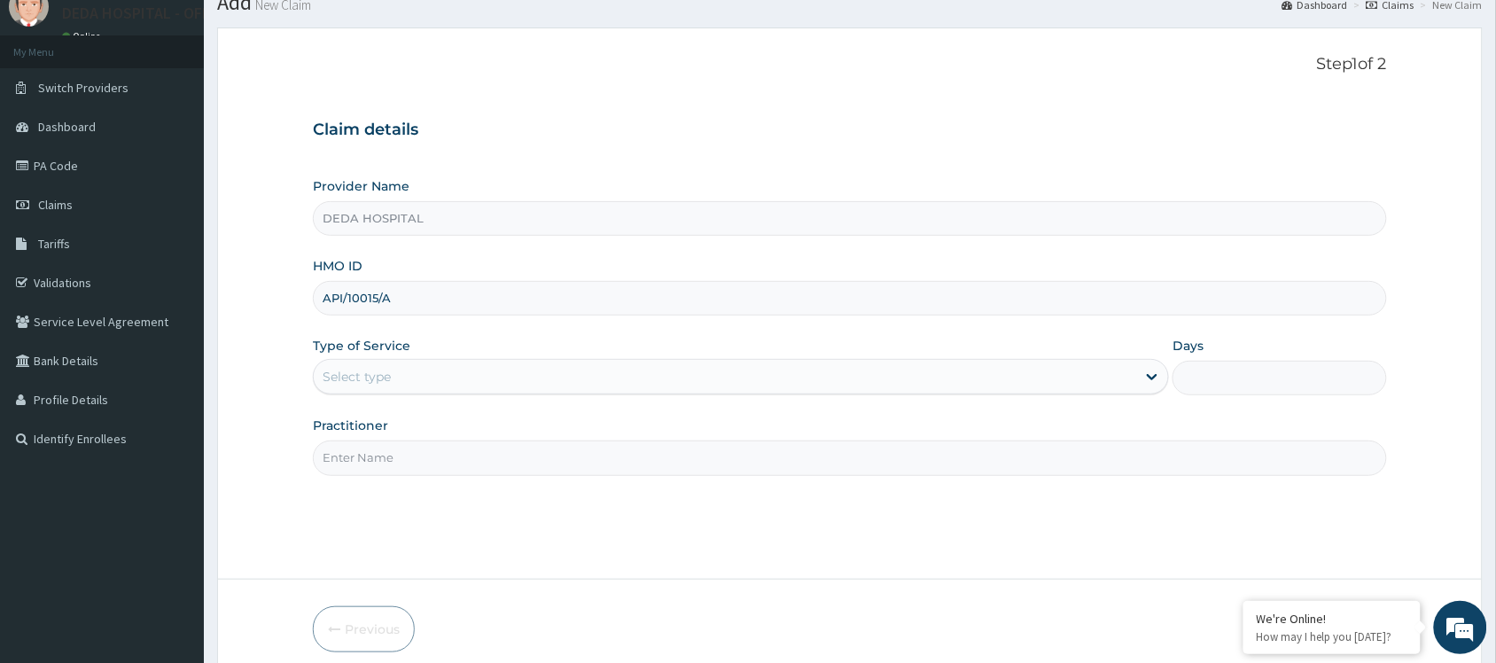
scroll to position [143, 0]
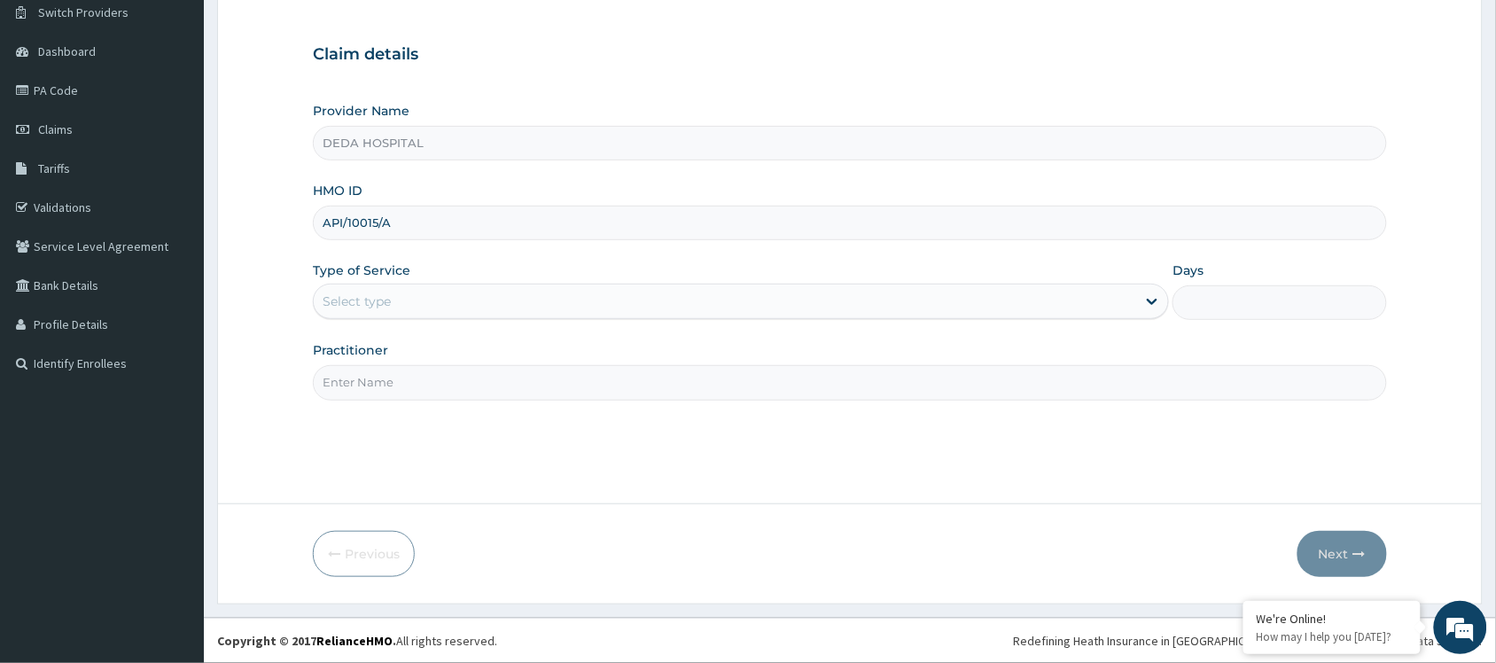
type input "API/10015/A"
drag, startPoint x: 412, startPoint y: 304, endPoint x: 422, endPoint y: 323, distance: 21.8
click at [415, 306] on div "Select type" at bounding box center [725, 301] width 822 height 28
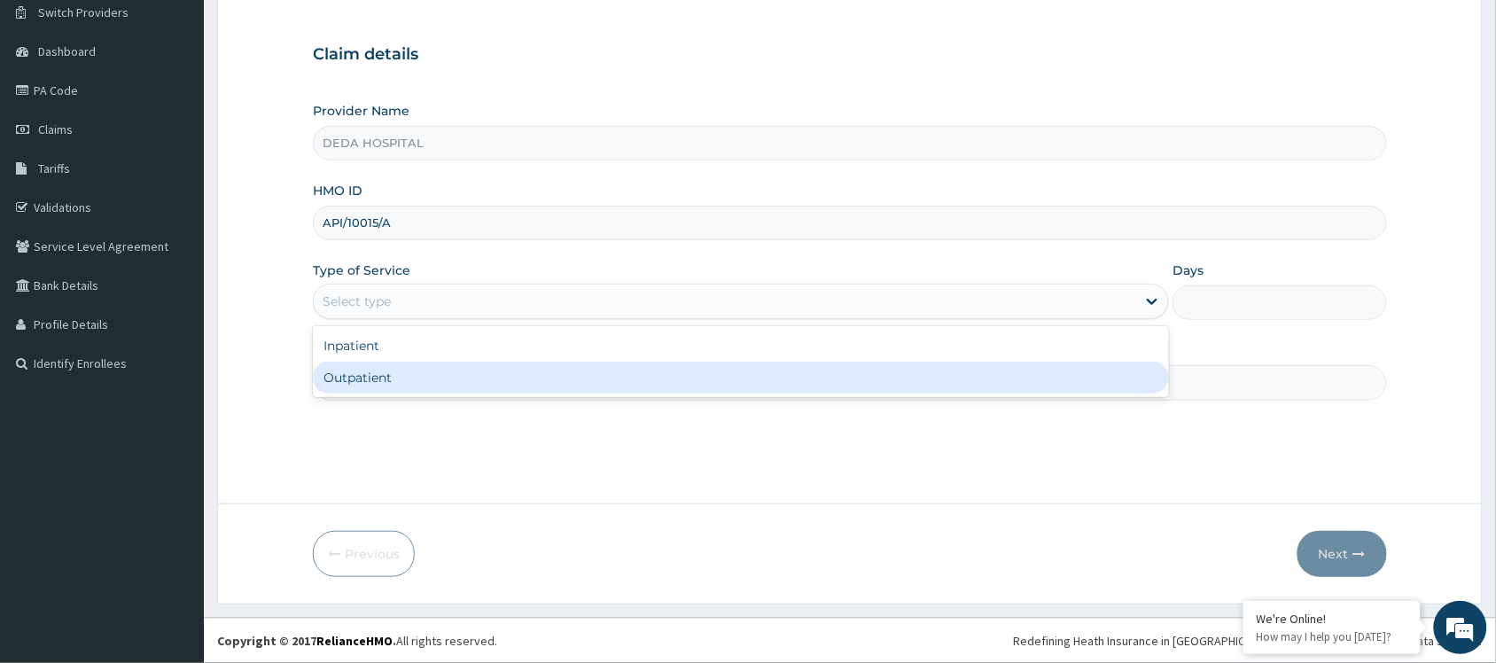
click at [362, 384] on div "Outpatient" at bounding box center [741, 378] width 856 height 32
type input "1"
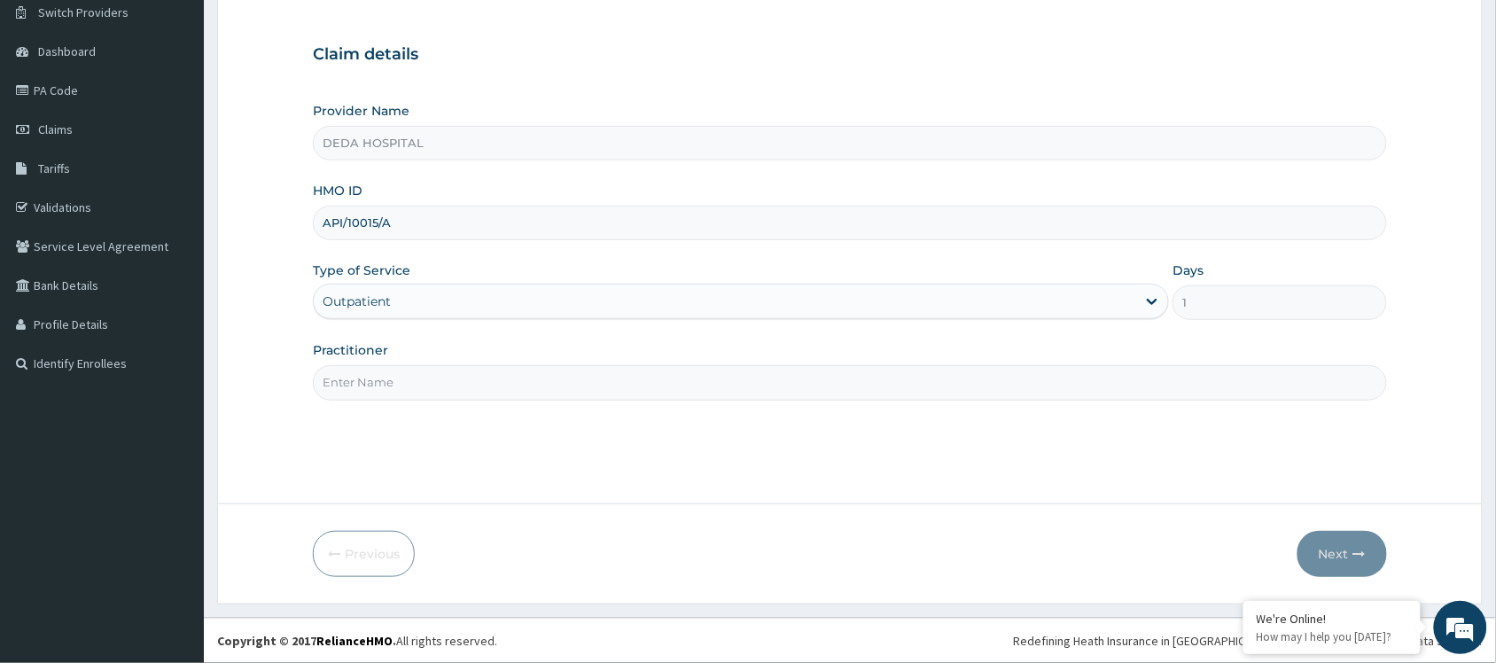
click at [352, 383] on input "Practitioner" at bounding box center [850, 382] width 1074 height 35
type input "[PERSON_NAME]"
click at [1340, 547] on button "Next" at bounding box center [1343, 554] width 90 height 46
